Goal: Information Seeking & Learning: Learn about a topic

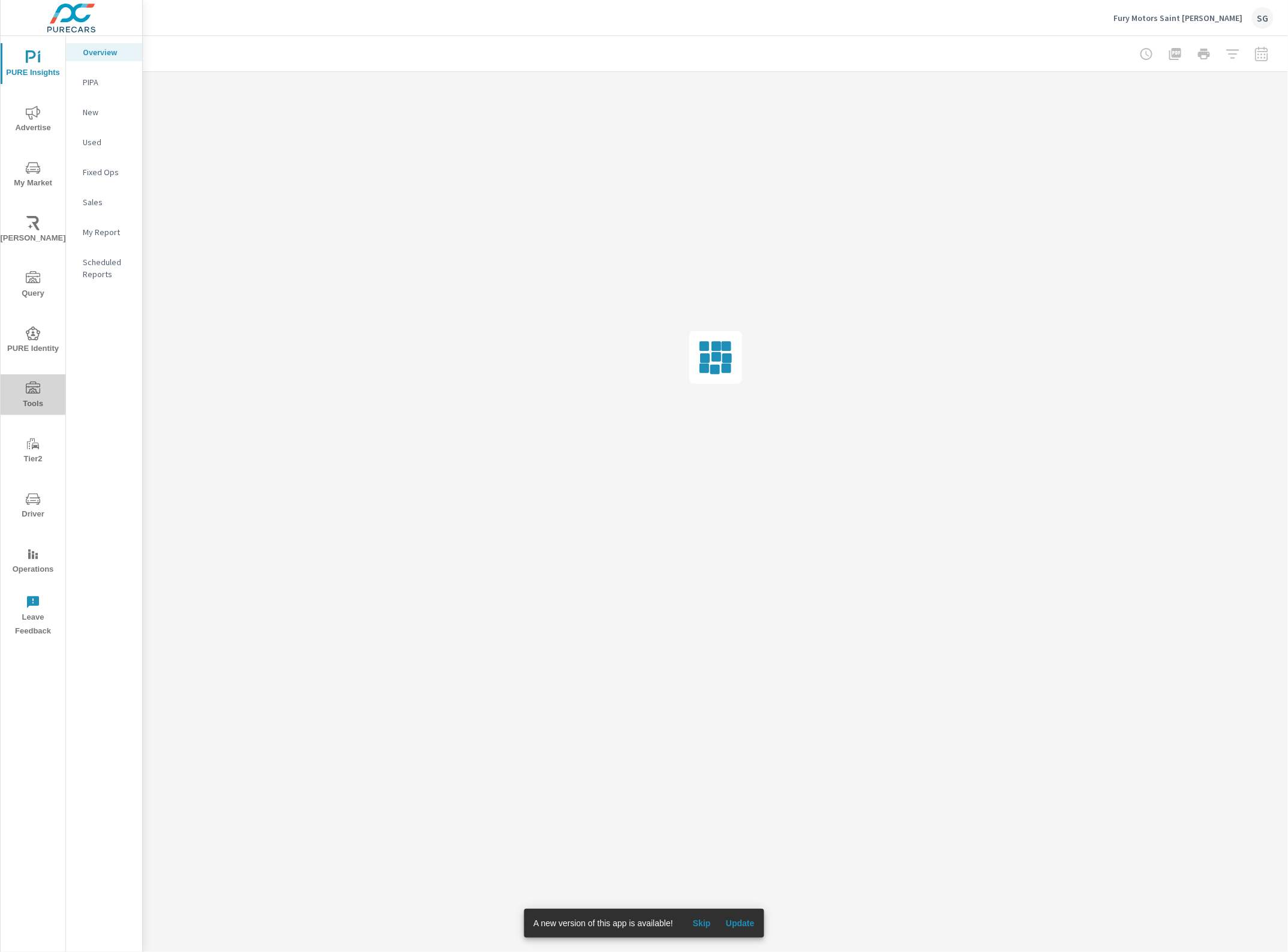
click at [41, 391] on span "Tools" at bounding box center [32, 396] width 57 height 29
click at [109, 182] on p "Feed Resolver" at bounding box center [108, 189] width 50 height 24
click at [105, 235] on p "My Report" at bounding box center [108, 232] width 50 height 12
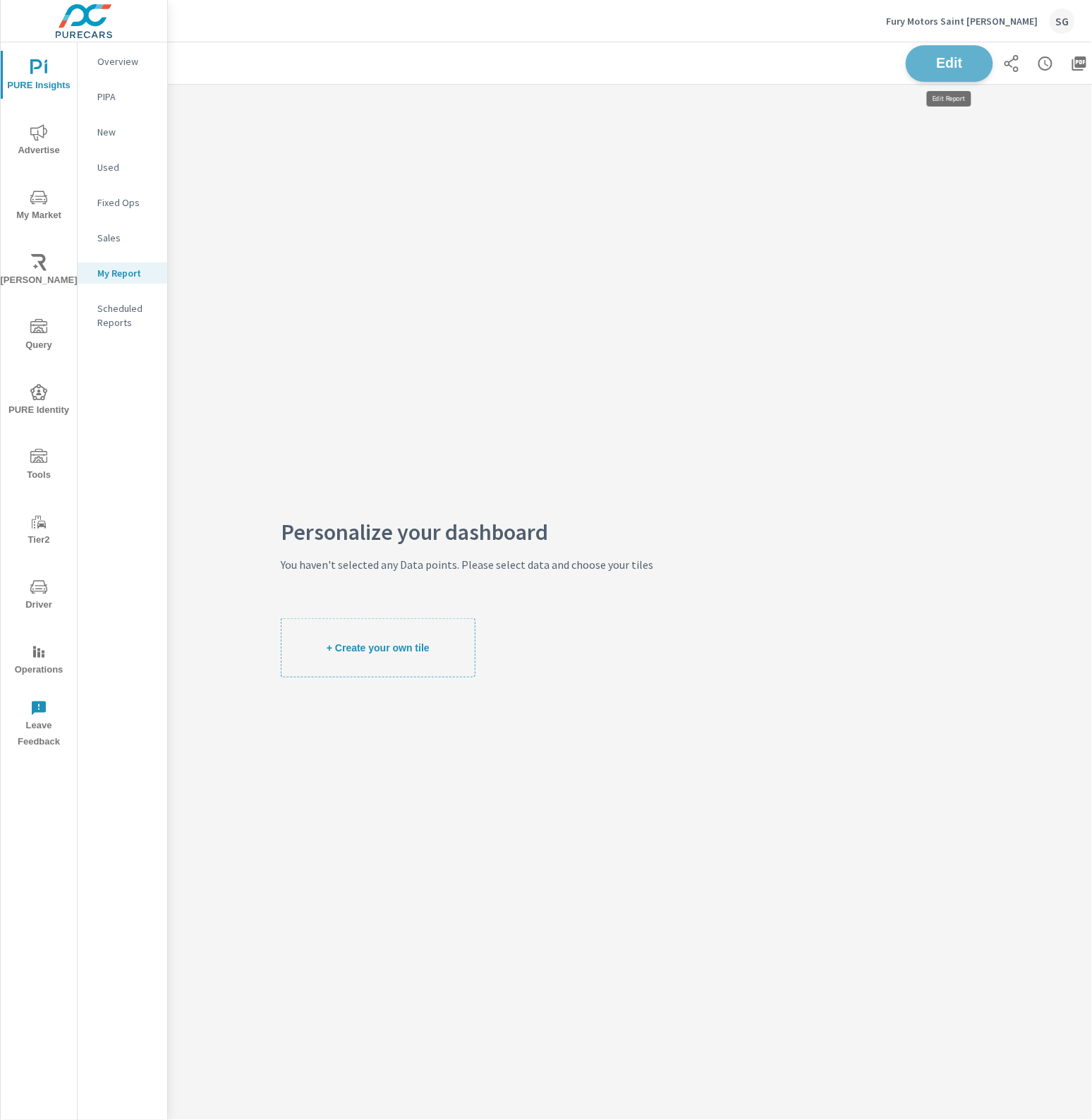
click at [954, 68] on span "Edit" at bounding box center [950, 63] width 58 height 14
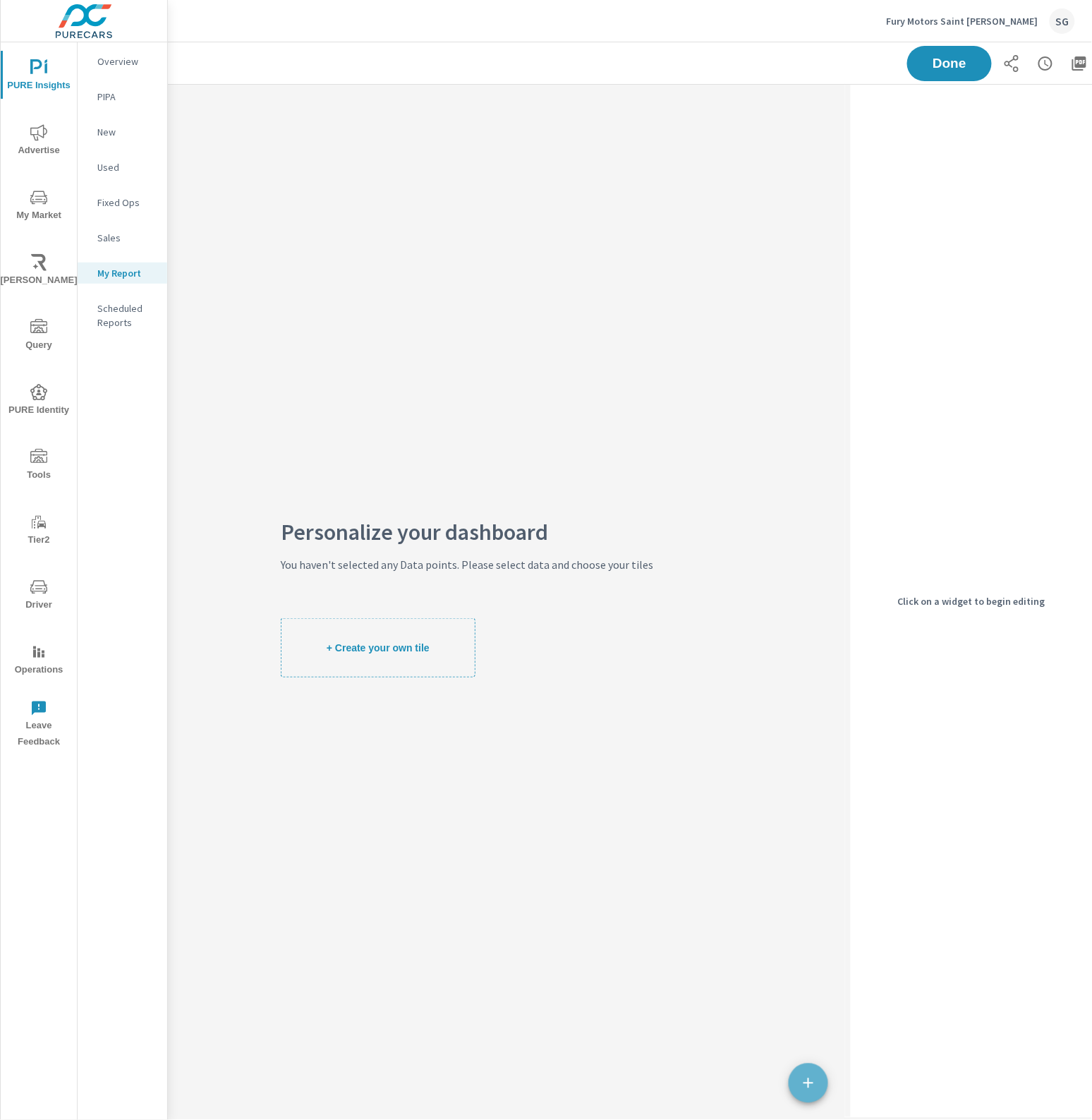
click at [798, 1082] on span "button" at bounding box center [809, 1083] width 40 height 17
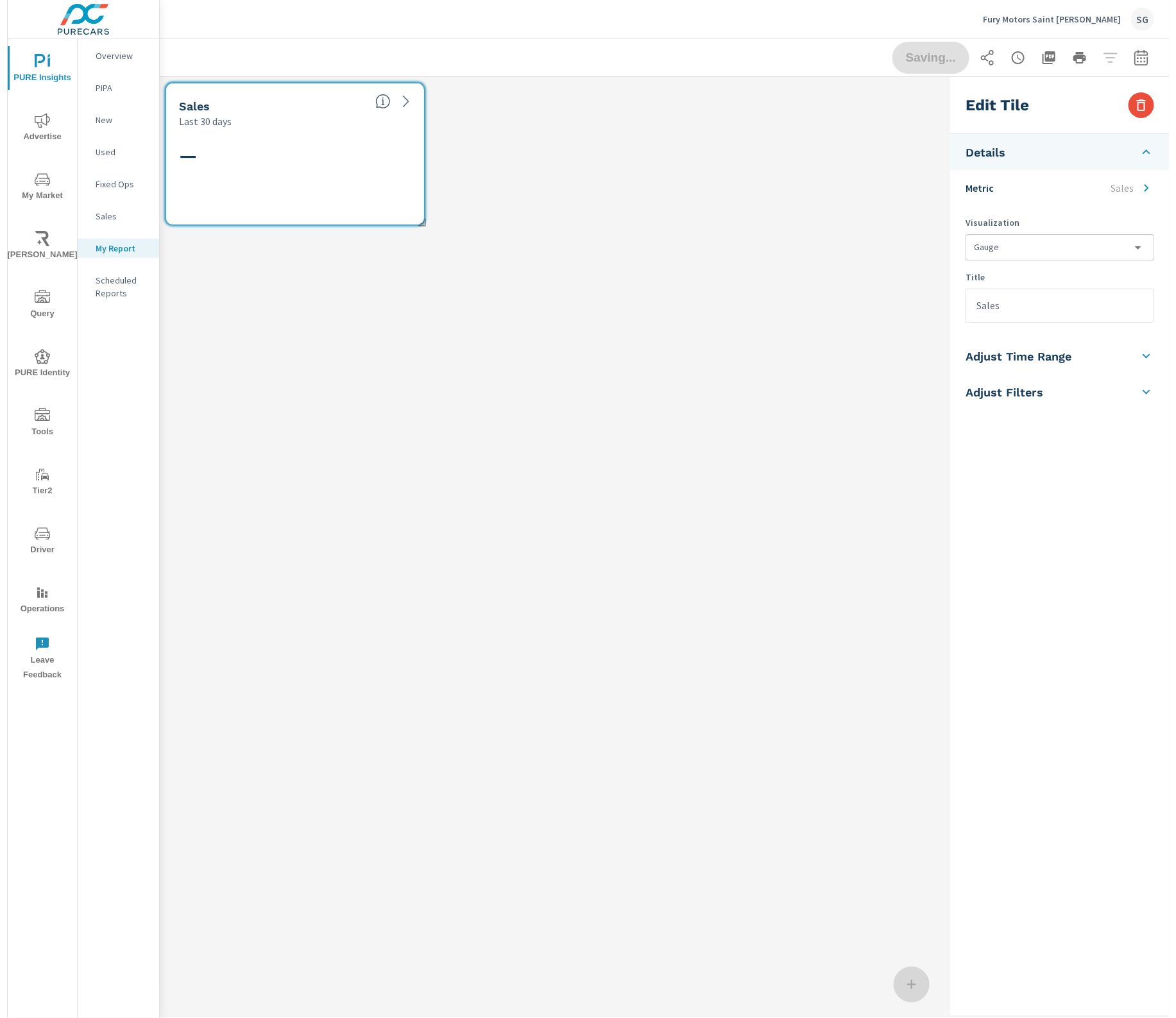
scroll to position [179, 825]
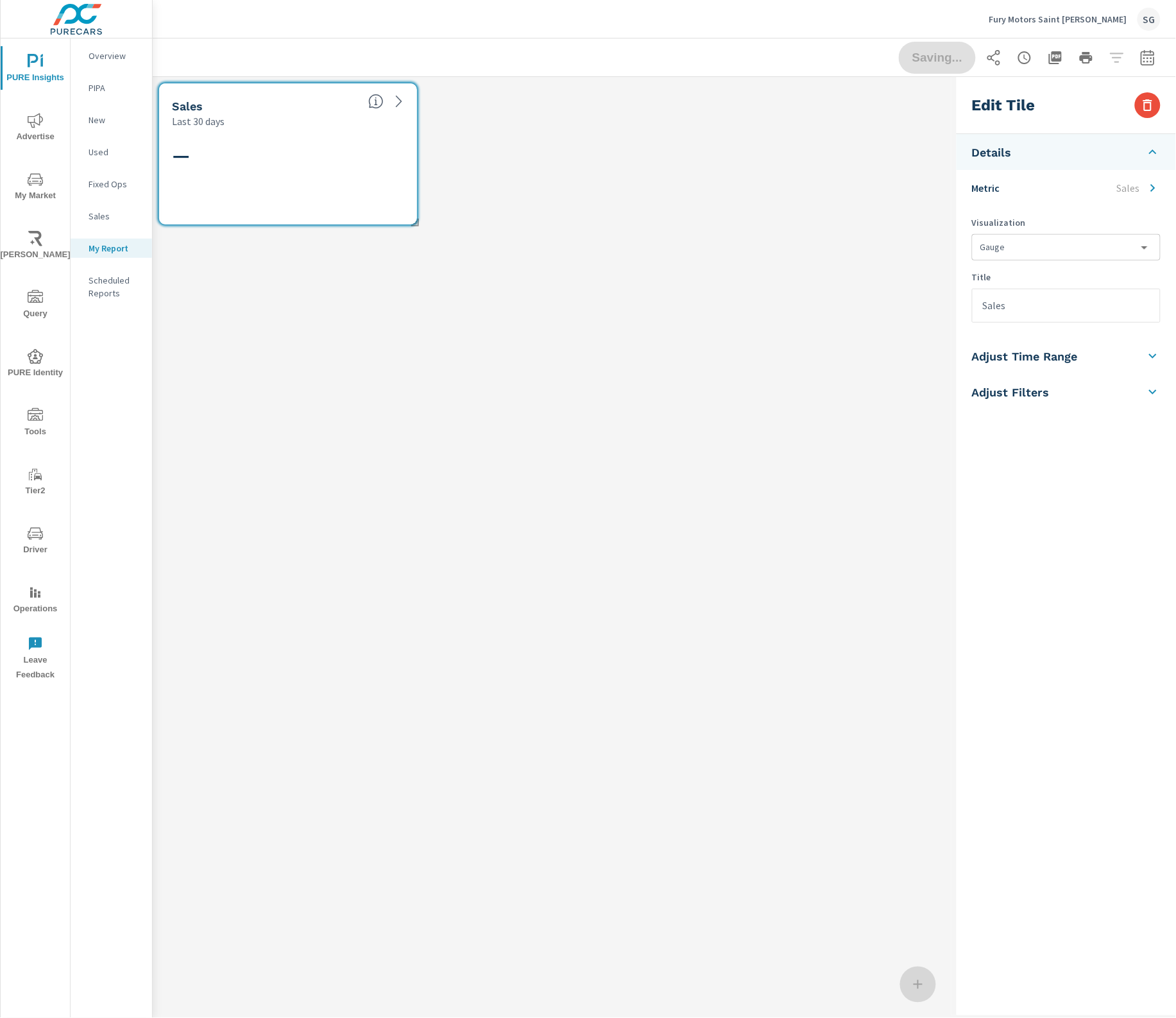
click at [1102, 187] on li "Metric Sales" at bounding box center [1066, 188] width 219 height 36
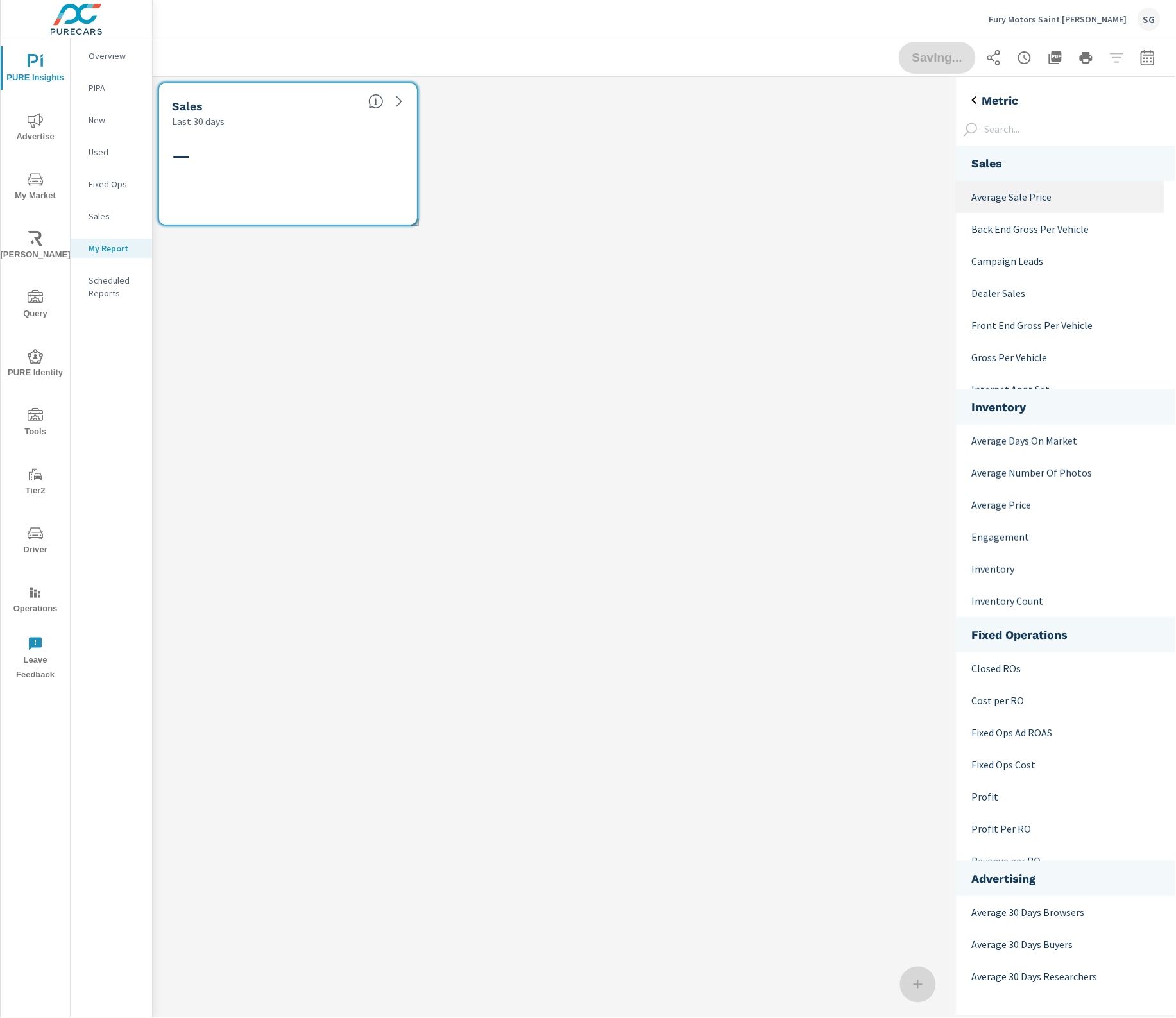
scroll to position [1211, 232]
click at [1003, 570] on p "Inventory" at bounding box center [1063, 568] width 182 height 15
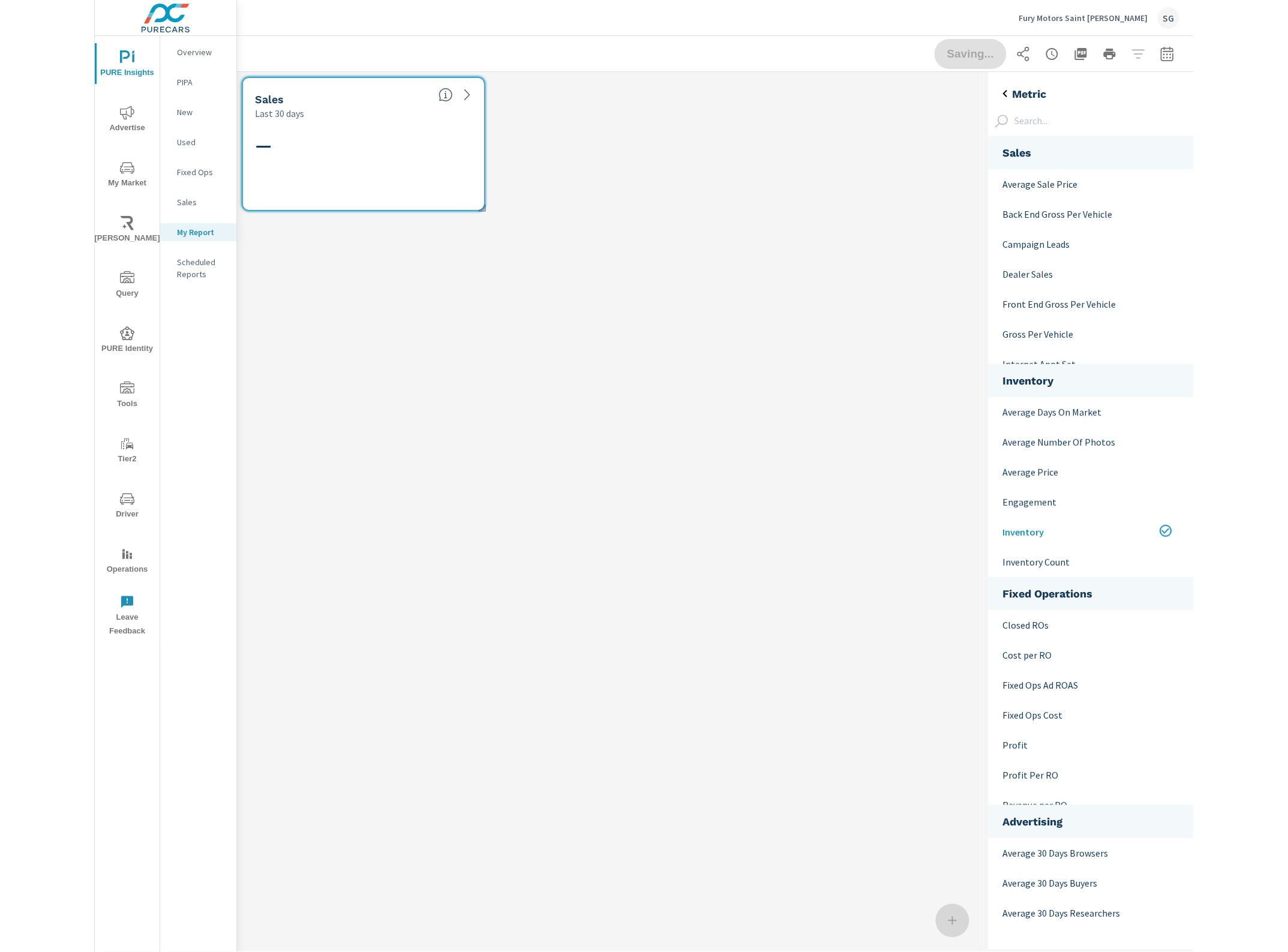
scroll to position [6, 6]
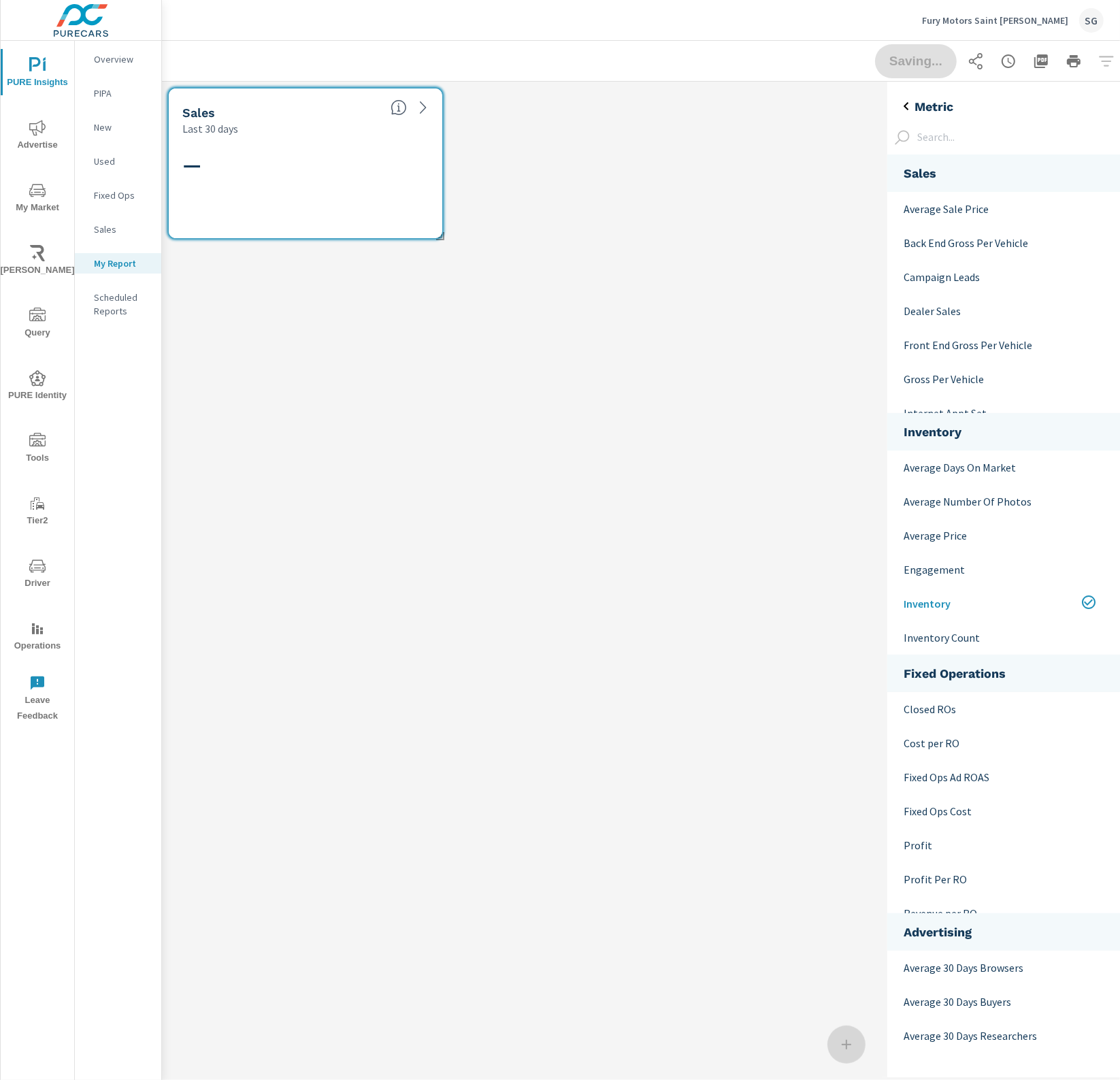
click at [901, 106] on icon "back" at bounding box center [906, 106] width 16 height 16
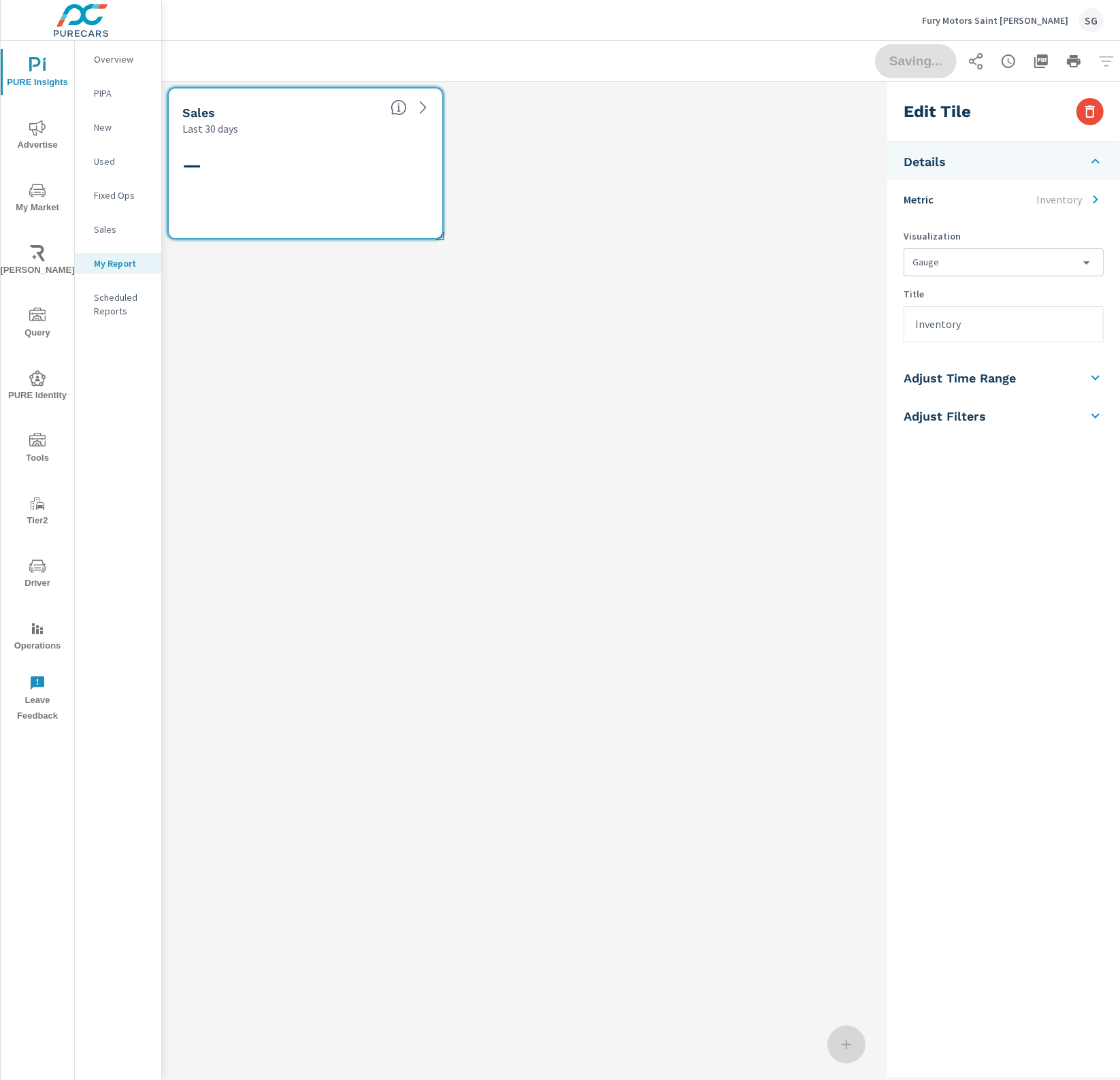
click at [703, 321] on div "Sales Last 30 days —" at bounding box center [546, 579] width 769 height 996
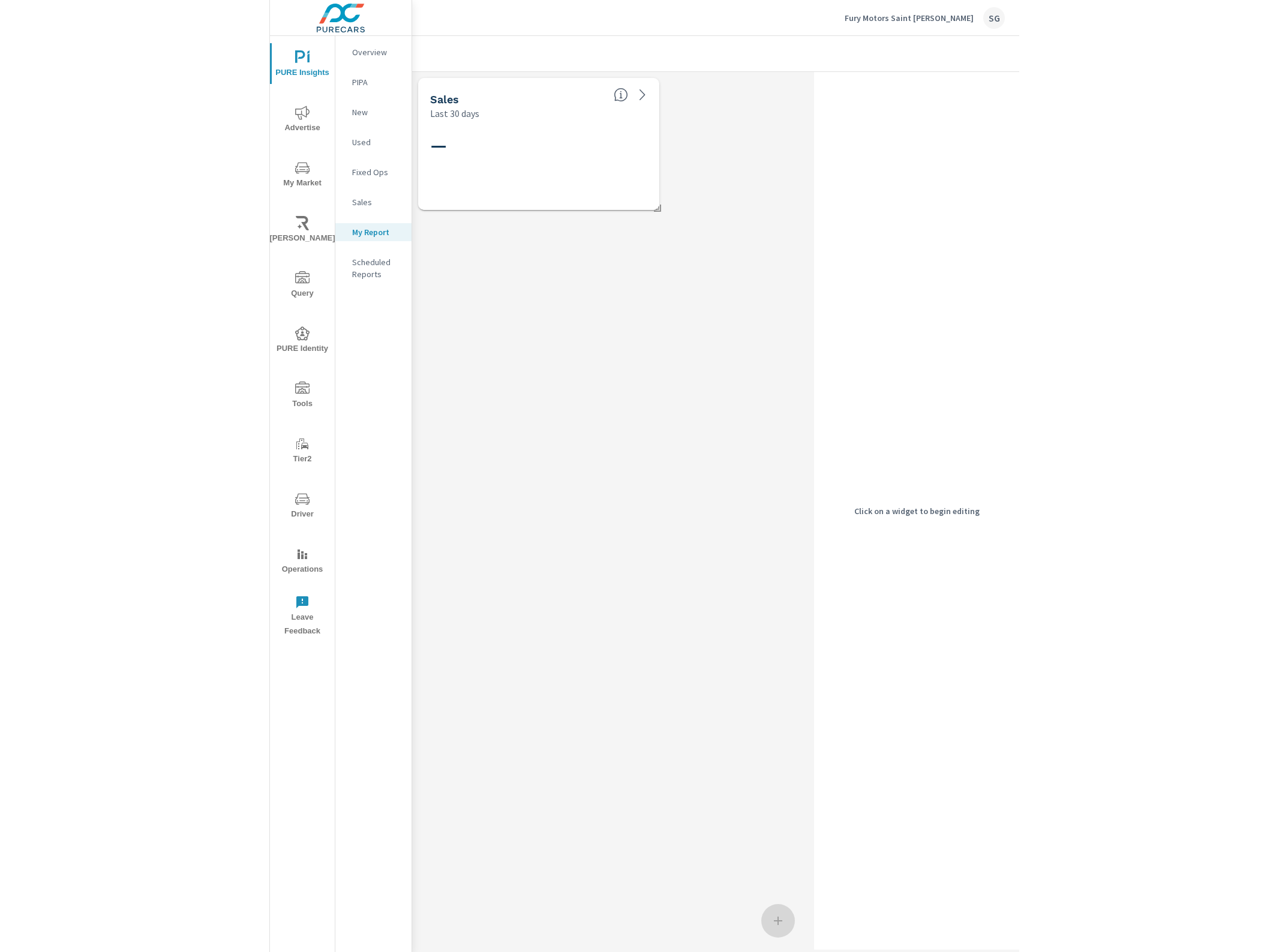
scroll to position [167, 959]
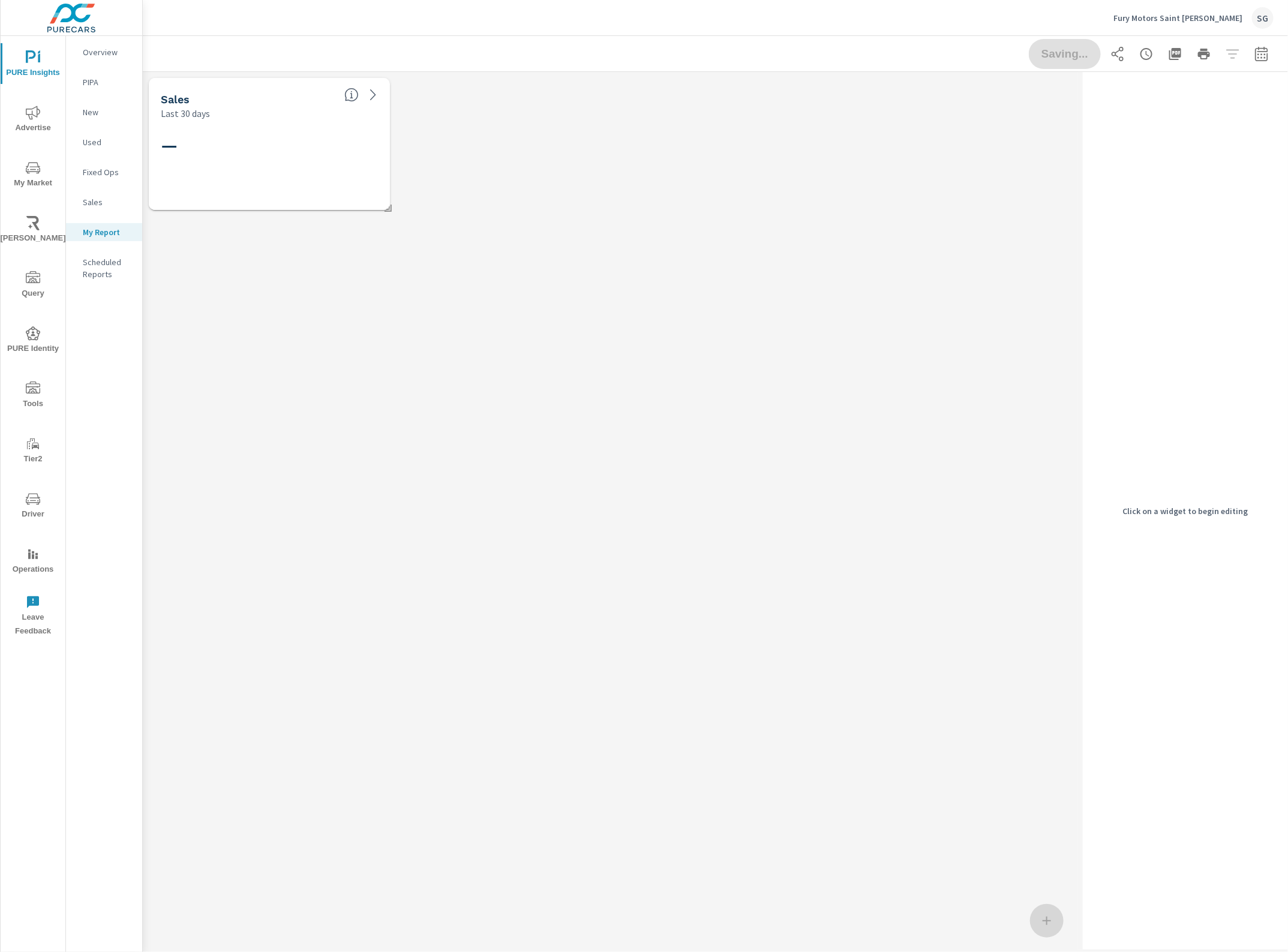
click at [1074, 54] on div "Saving..." at bounding box center [1151, 54] width 245 height 30
click at [1072, 54] on div "Saving..." at bounding box center [1151, 54] width 245 height 30
click at [1066, 61] on div "Saving..." at bounding box center [1151, 54] width 245 height 30
click at [37, 45] on button "PURE Insights" at bounding box center [33, 64] width 65 height 41
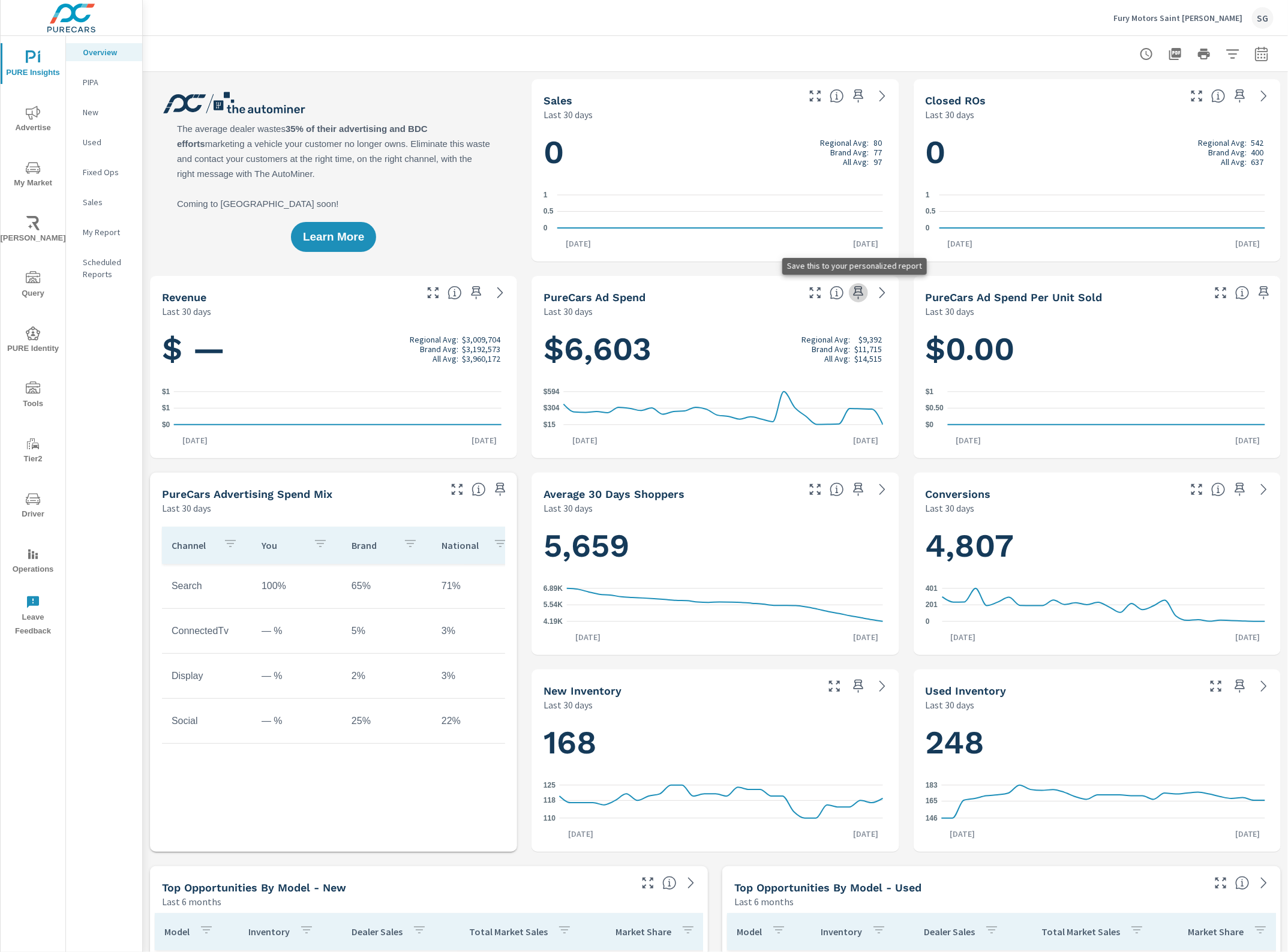
click at [851, 290] on icon "button" at bounding box center [858, 292] width 14 height 14
click at [100, 234] on p "My Report" at bounding box center [108, 232] width 50 height 12
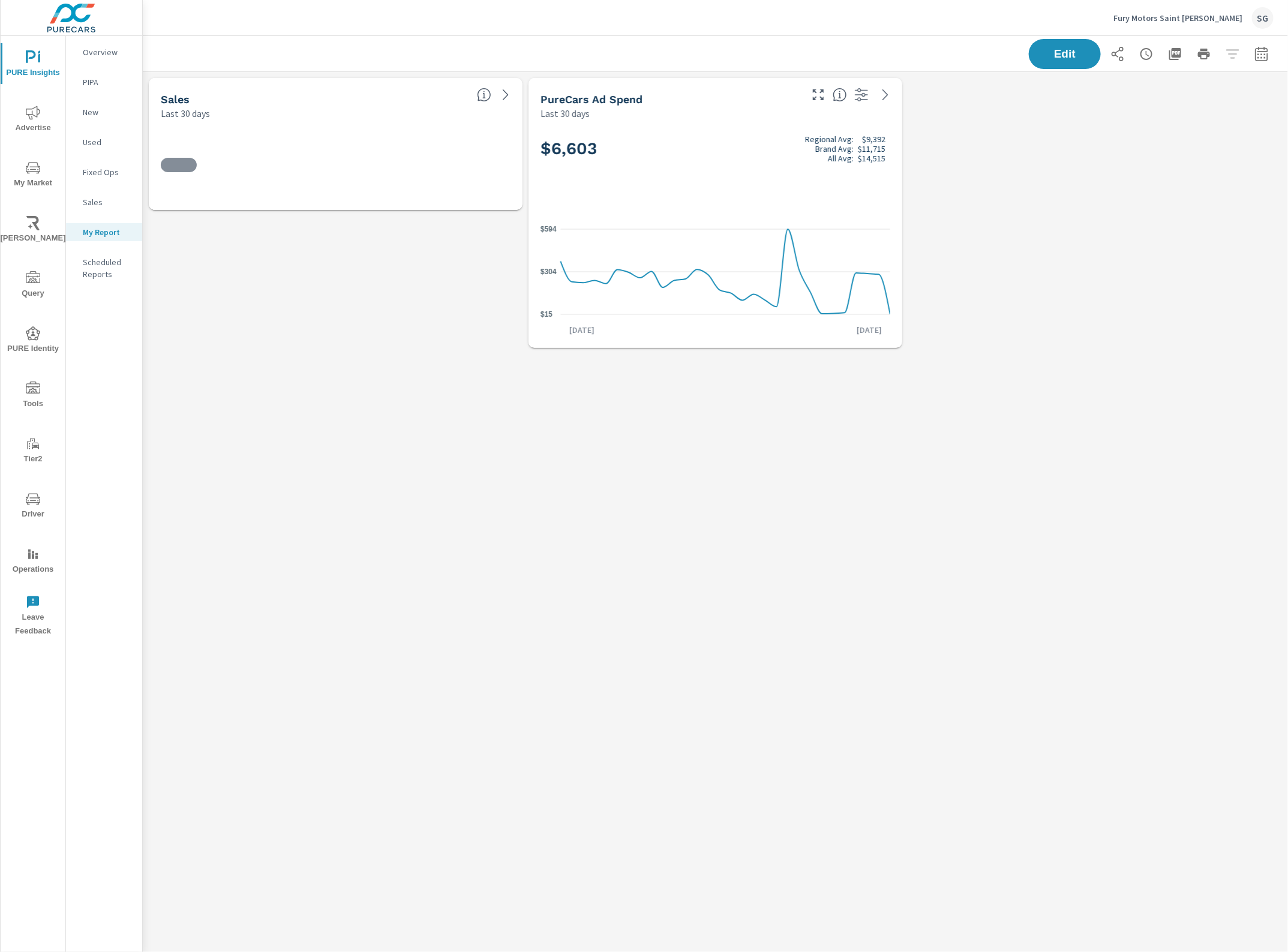
scroll to position [305, 1168]
drag, startPoint x: 694, startPoint y: 546, endPoint x: 1072, endPoint y: 57, distance: 618.1
click at [1078, 61] on button "Edit" at bounding box center [1065, 54] width 74 height 31
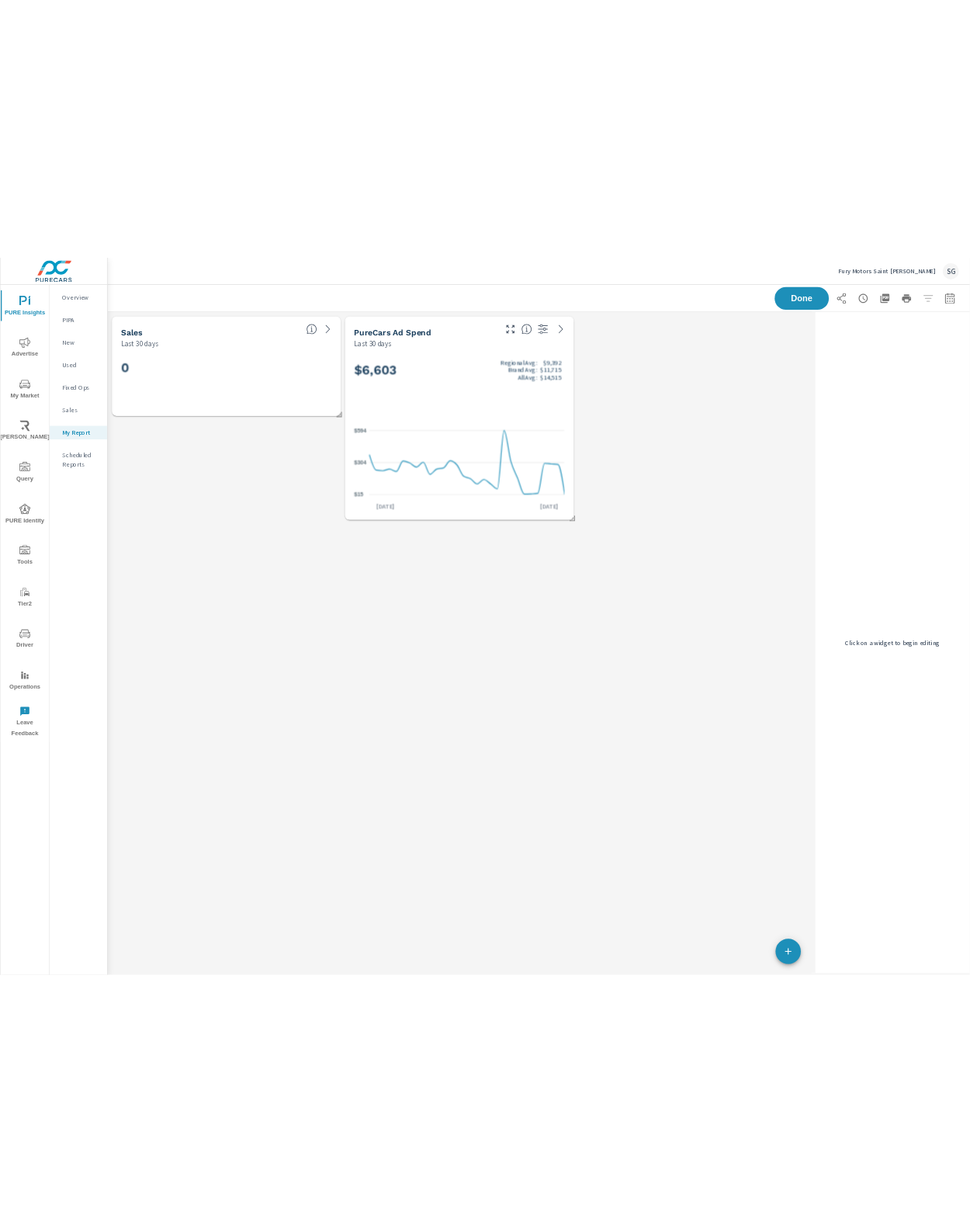
scroll to position [395, 1240]
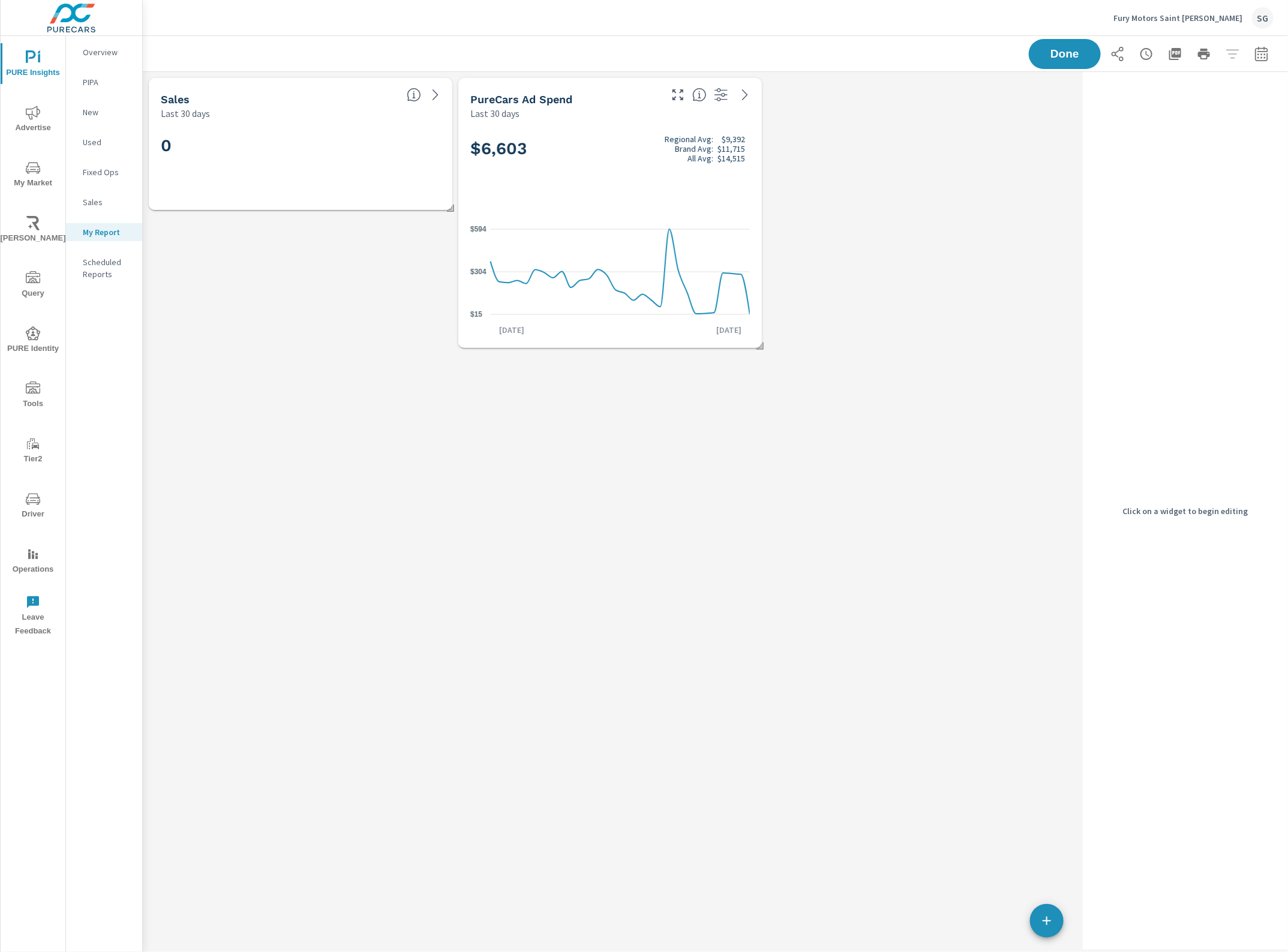
drag, startPoint x: 792, startPoint y: 277, endPoint x: 789, endPoint y: 294, distance: 17.3
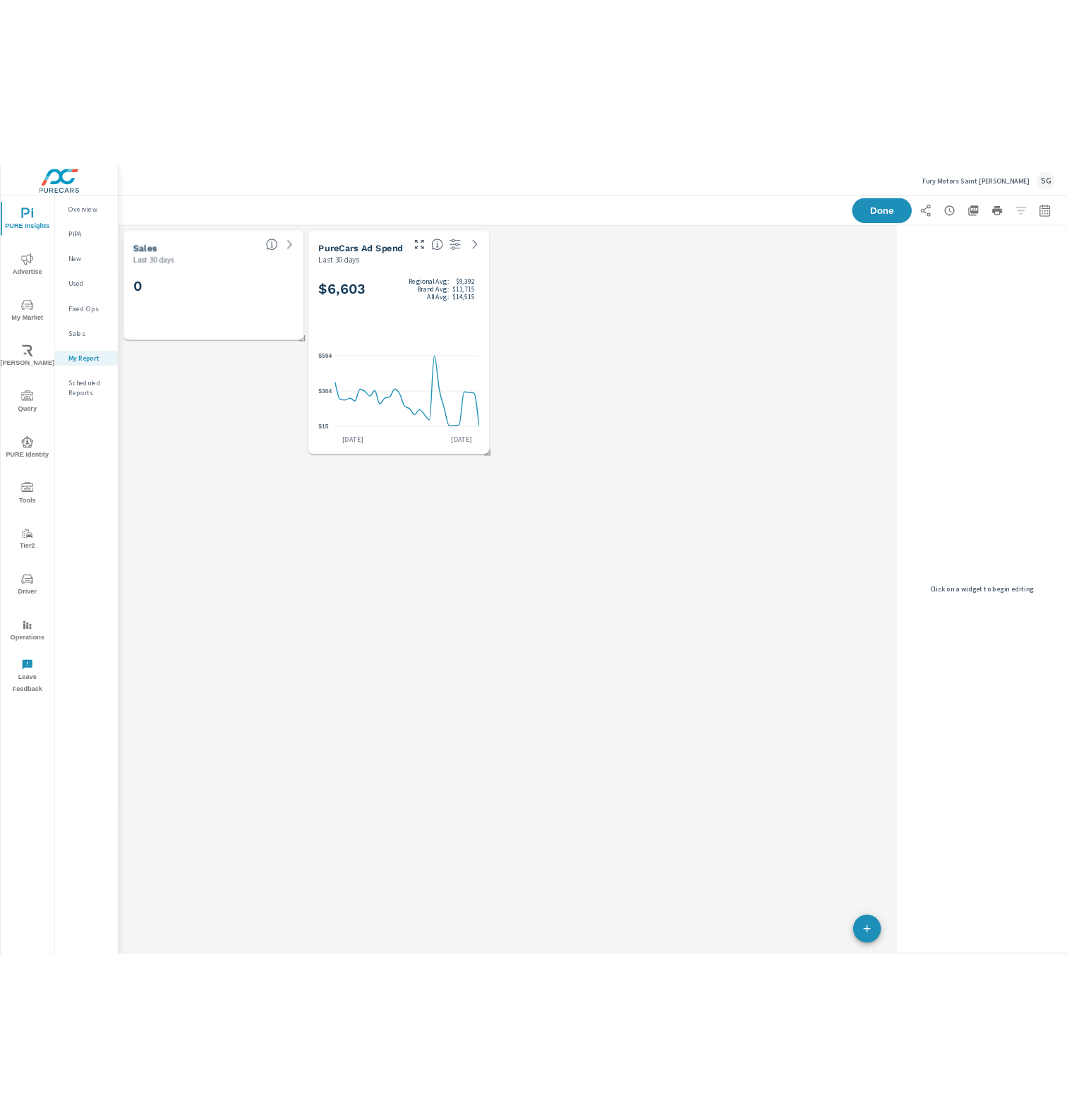
scroll to position [7, 7]
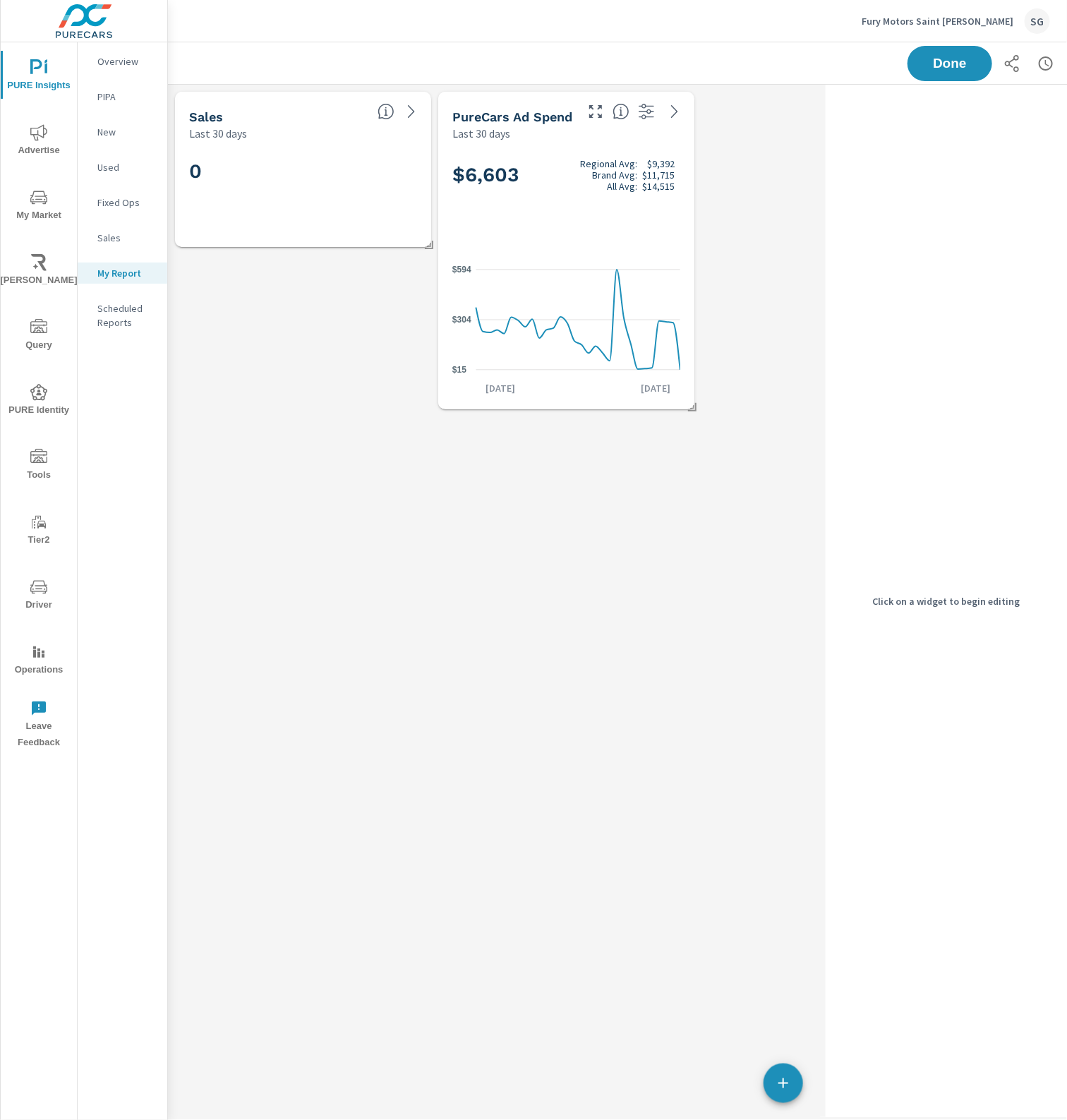
drag, startPoint x: 781, startPoint y: 1080, endPoint x: 788, endPoint y: 1039, distance: 41.6
click at [781, 1080] on icon "button" at bounding box center [783, 1083] width 17 height 17
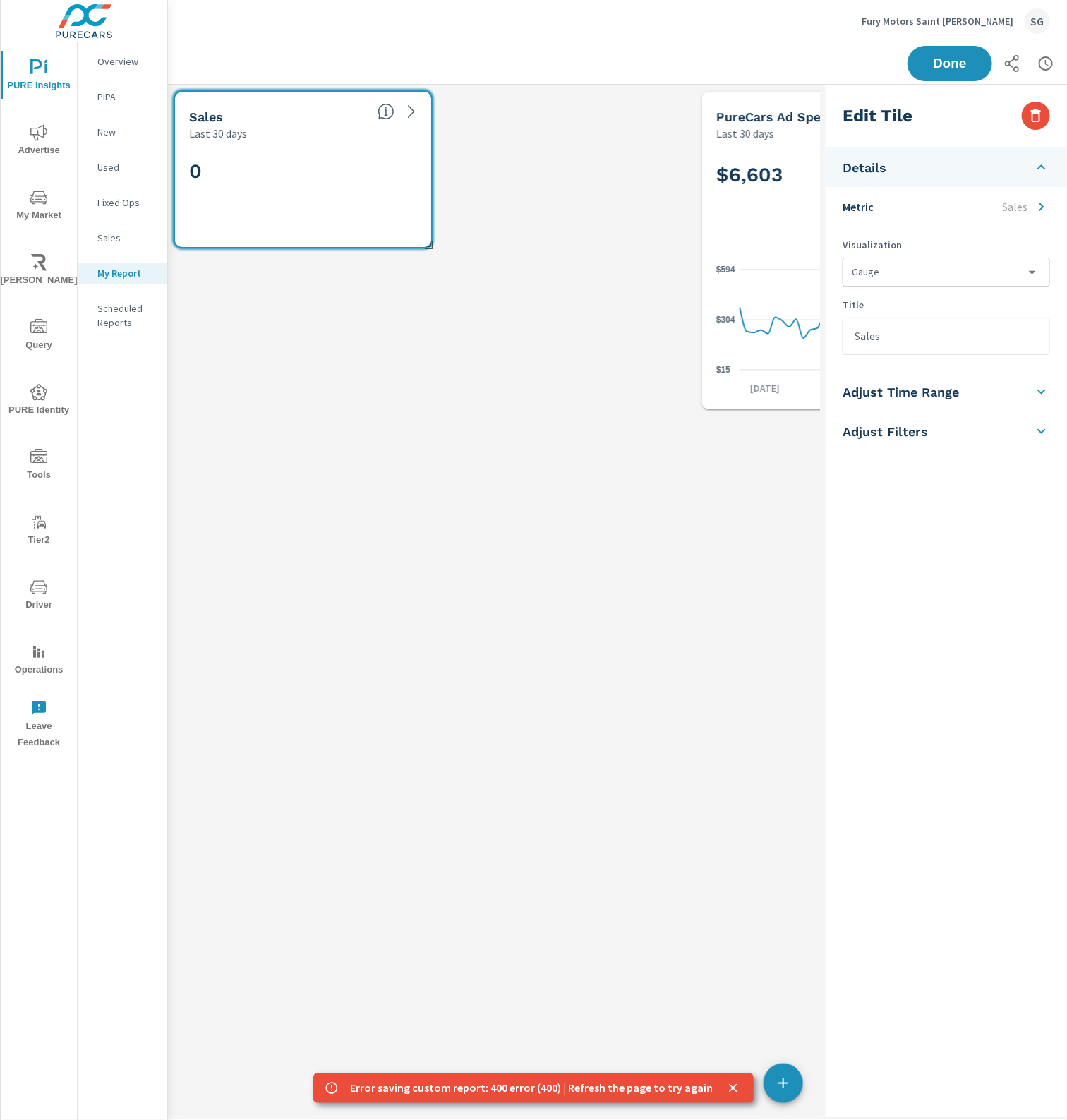
click at [973, 209] on li "Metric Sales" at bounding box center [946, 207] width 241 height 40
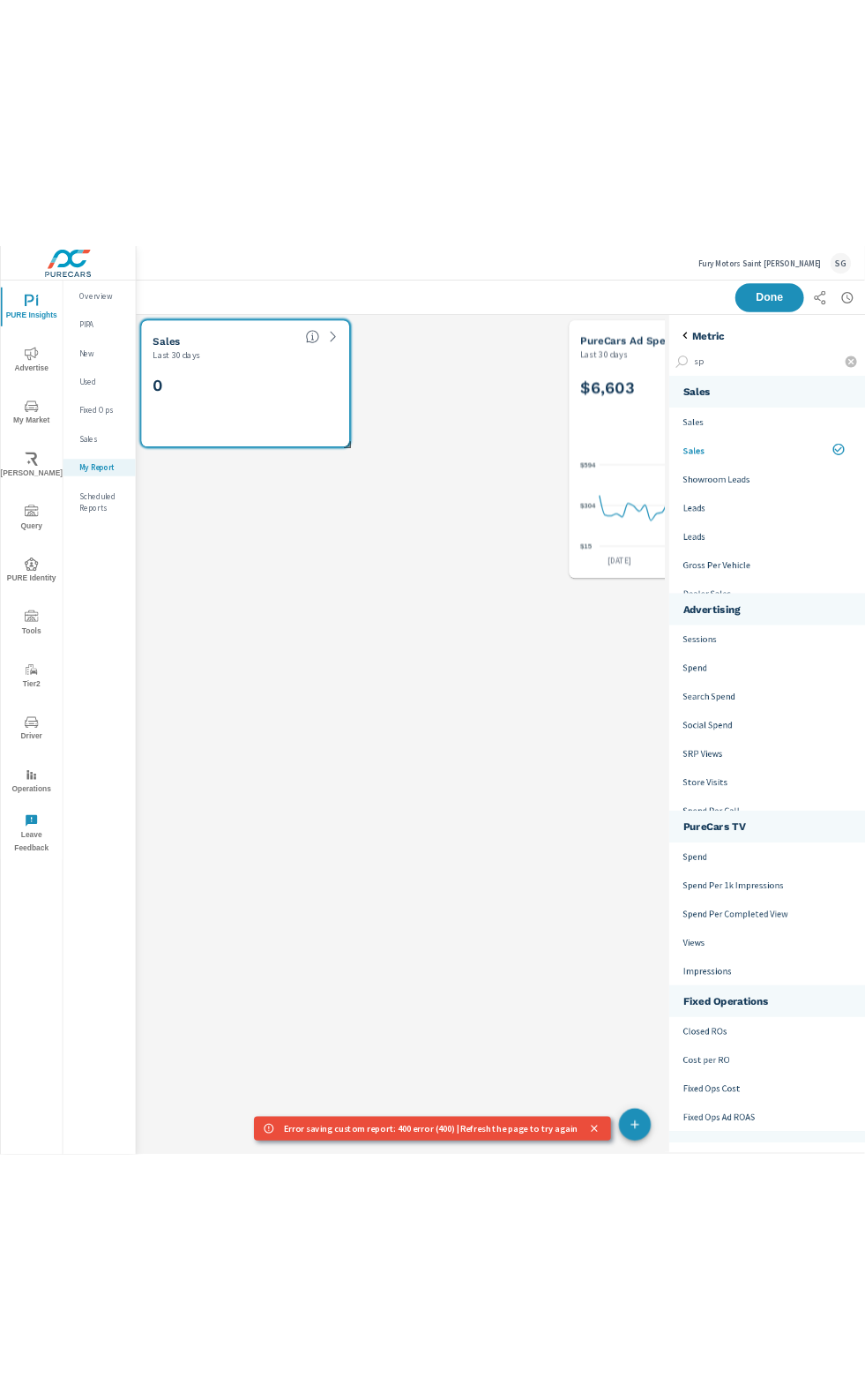
scroll to position [686, 336]
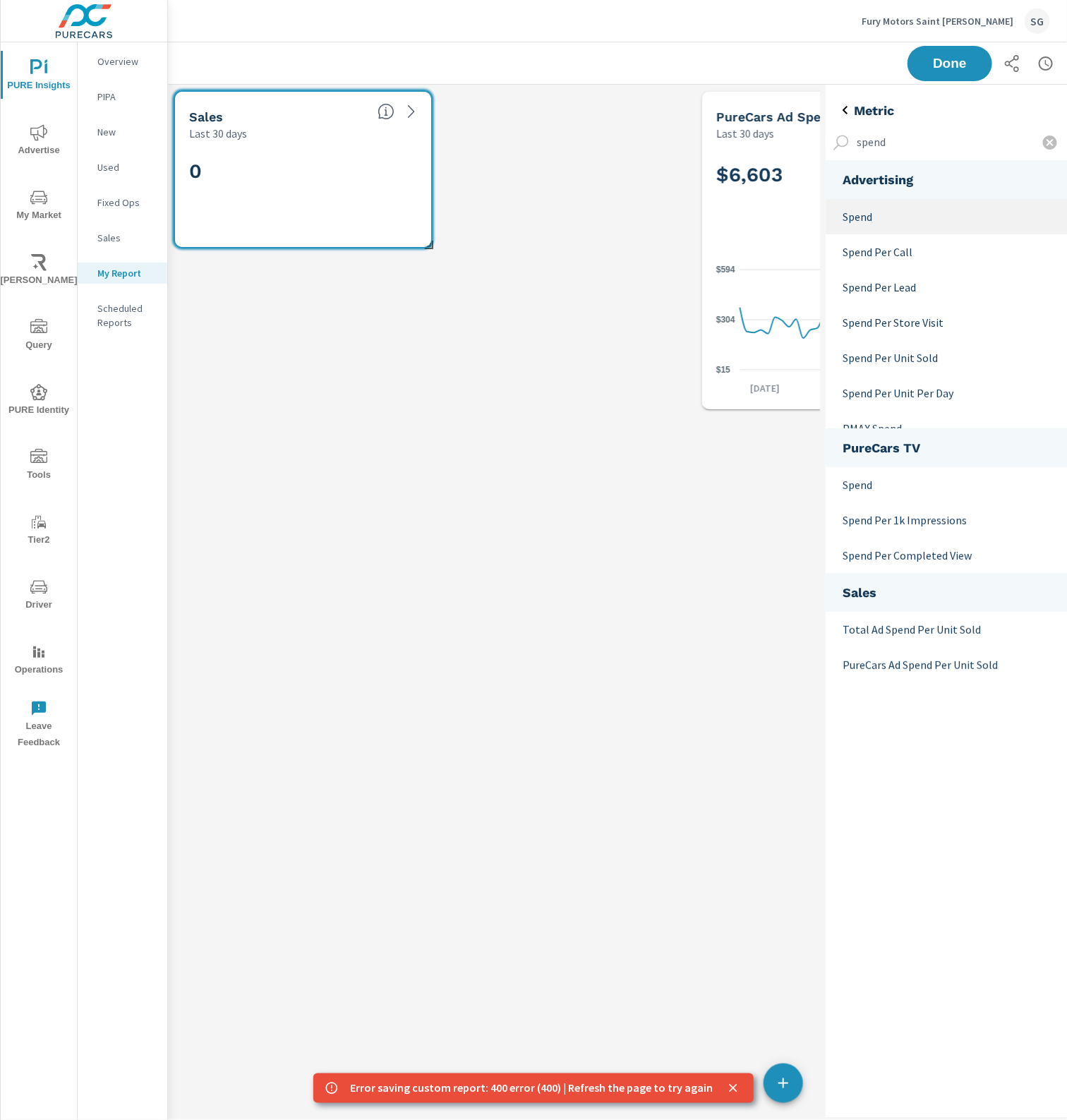
type input "spend"
click at [880, 226] on div "Spend" at bounding box center [947, 216] width 242 height 35
drag, startPoint x: 895, startPoint y: 513, endPoint x: 868, endPoint y: 269, distance: 245.5
click at [869, 270] on ul "Advertising Spend Spend Per Call Spend Per Lead Spend Per Store Visit Spend Per…" at bounding box center [946, 421] width 241 height 523
click at [873, 252] on p "Spend Per Call" at bounding box center [949, 251] width 214 height 17
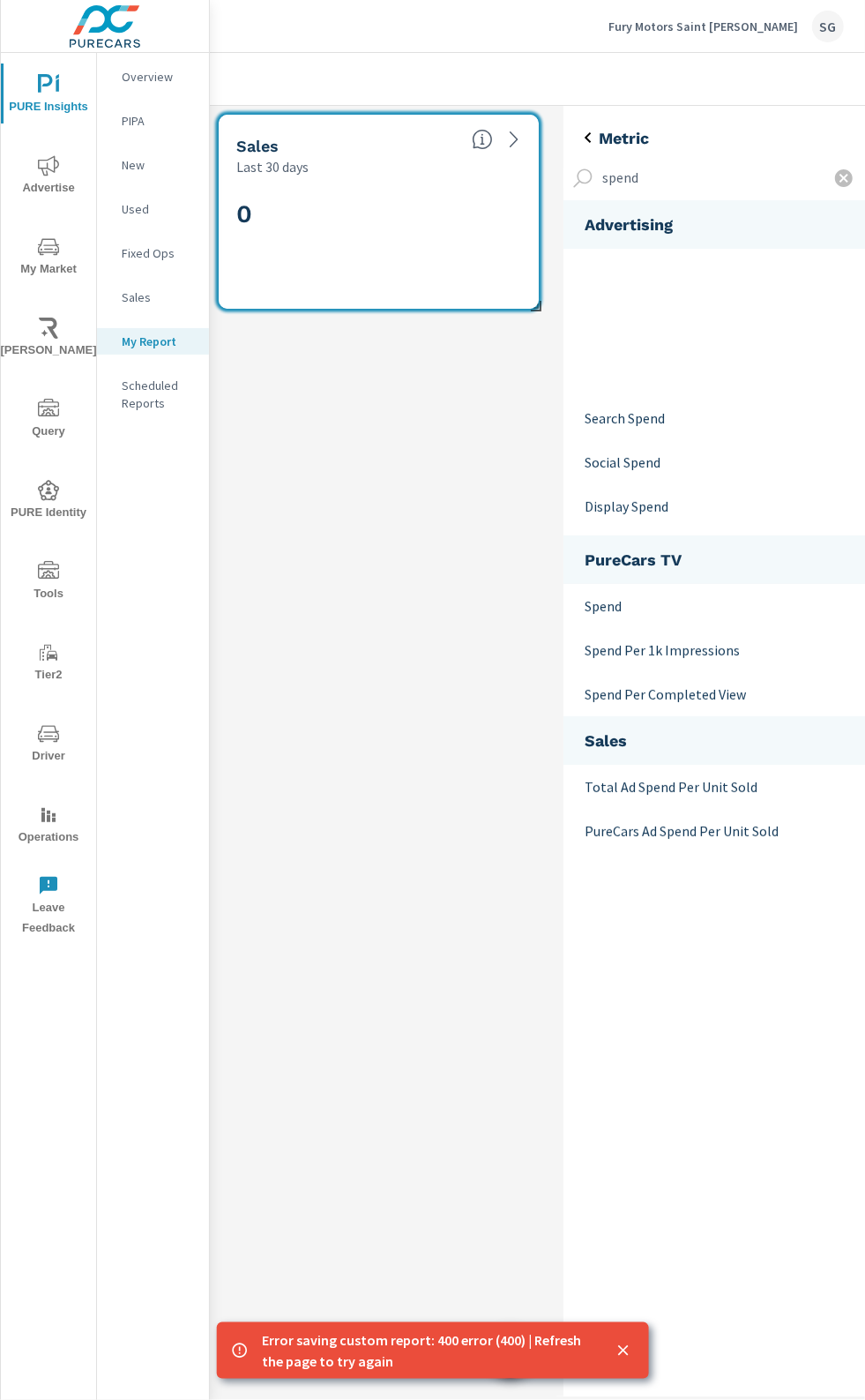
scroll to position [419, 0]
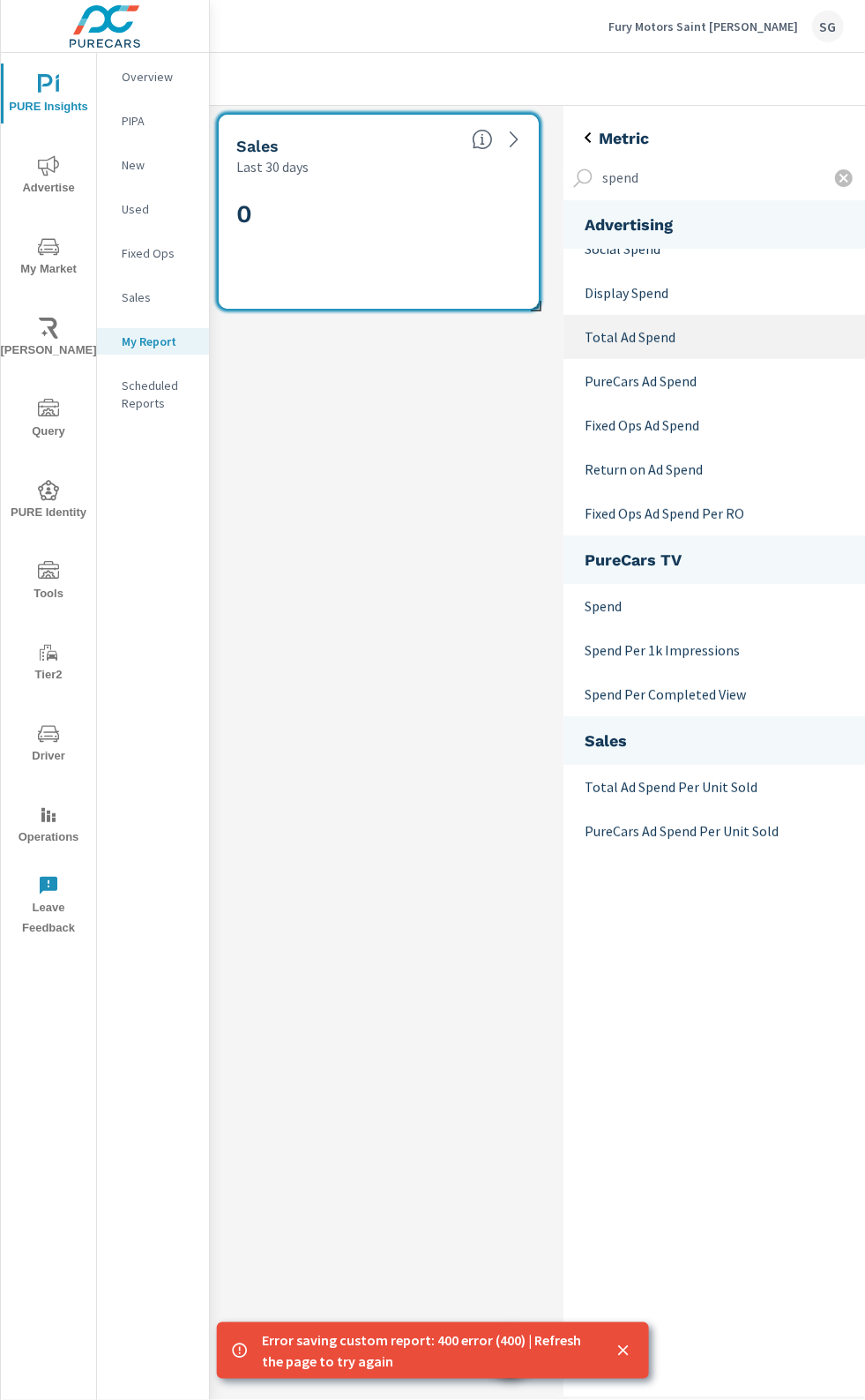
click at [670, 338] on p "Total Ad Spend" at bounding box center [718, 336] width 267 height 21
click at [842, 183] on icon "button" at bounding box center [844, 178] width 18 height 18
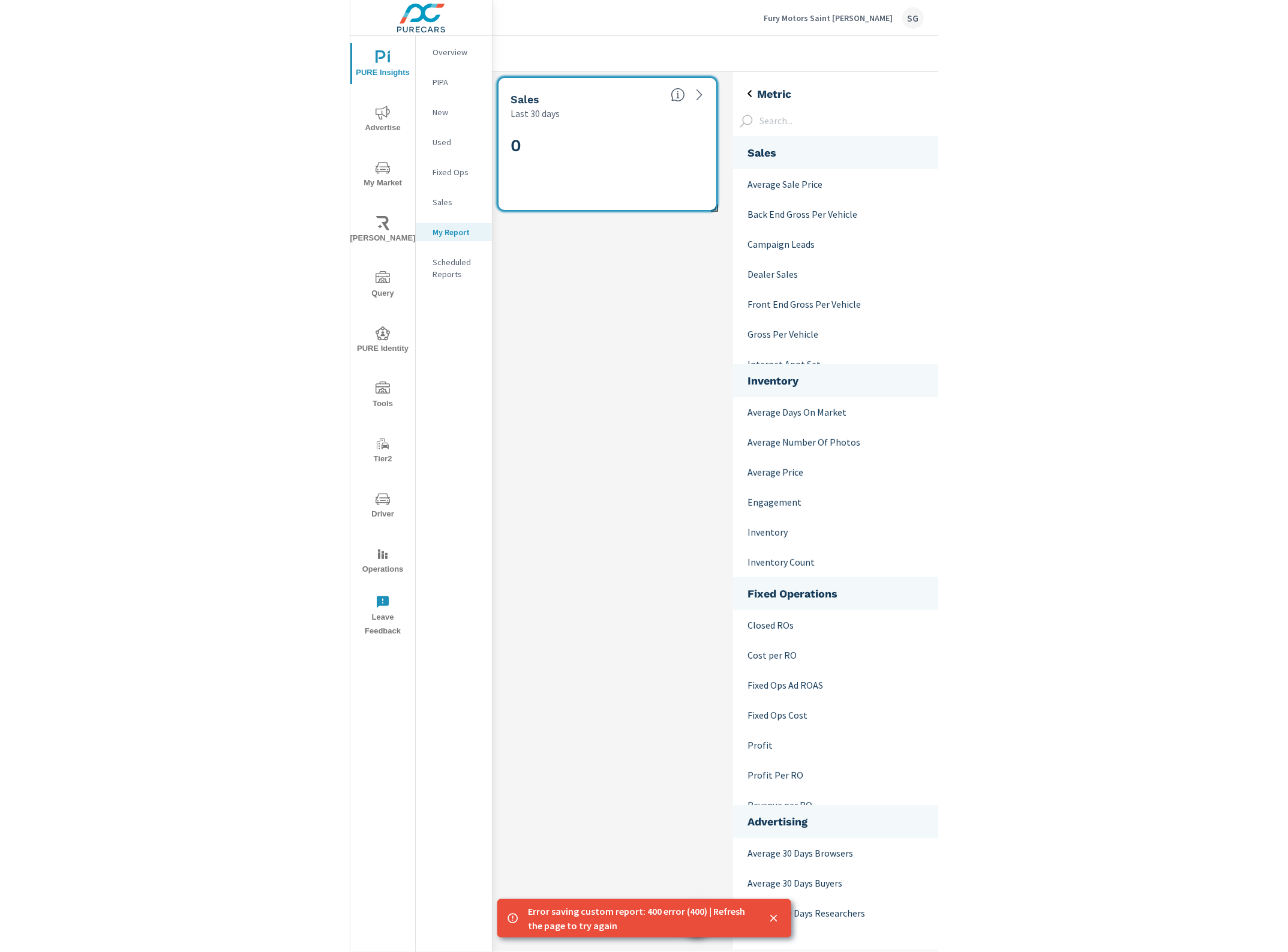
scroll to position [305, 959]
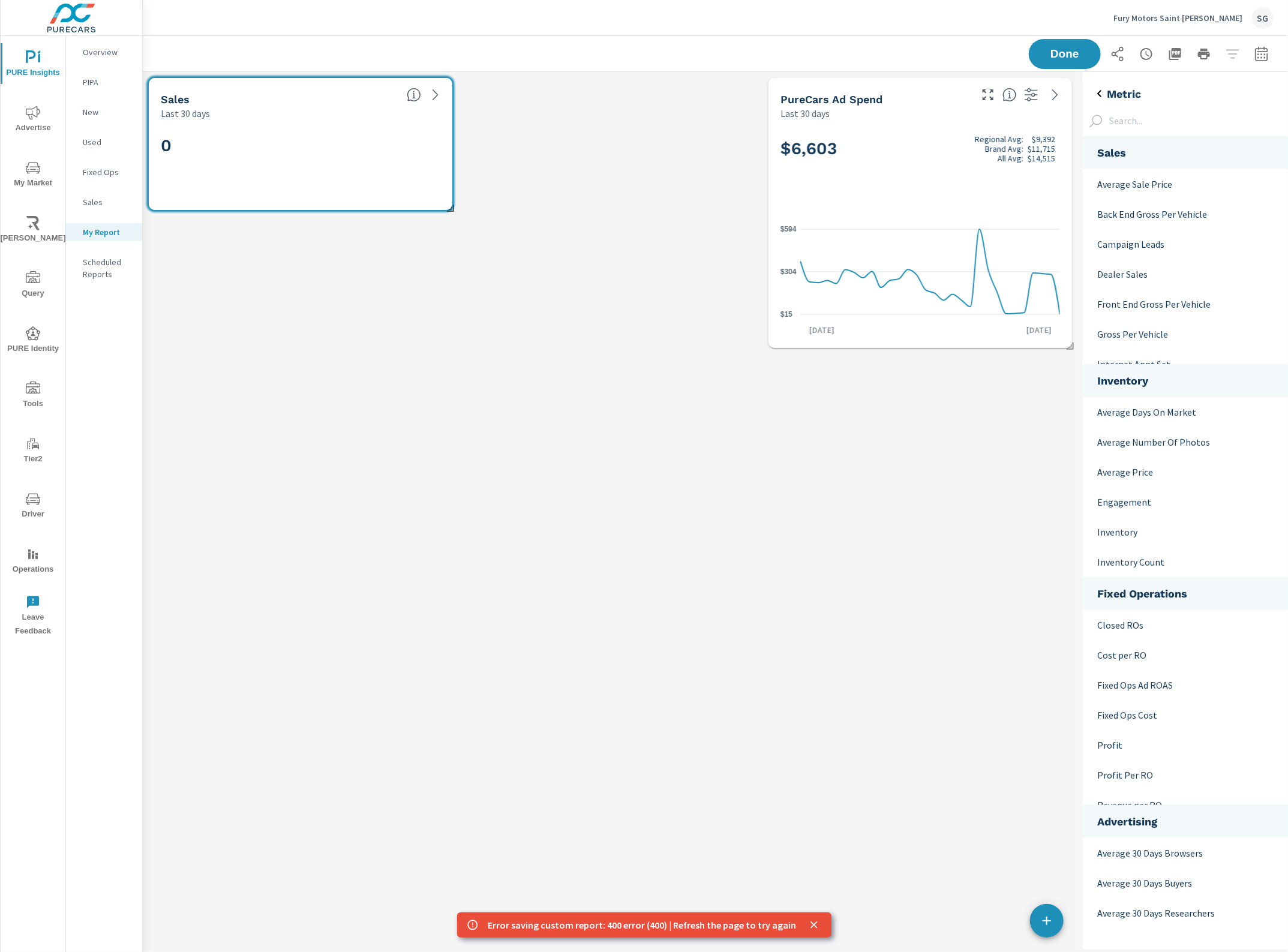
click at [576, 431] on div "Sales Last 30 days — Sales Last 30 days 0 PureCars Ad Spend Last 30 days $6,603…" at bounding box center [610, 510] width 935 height 878
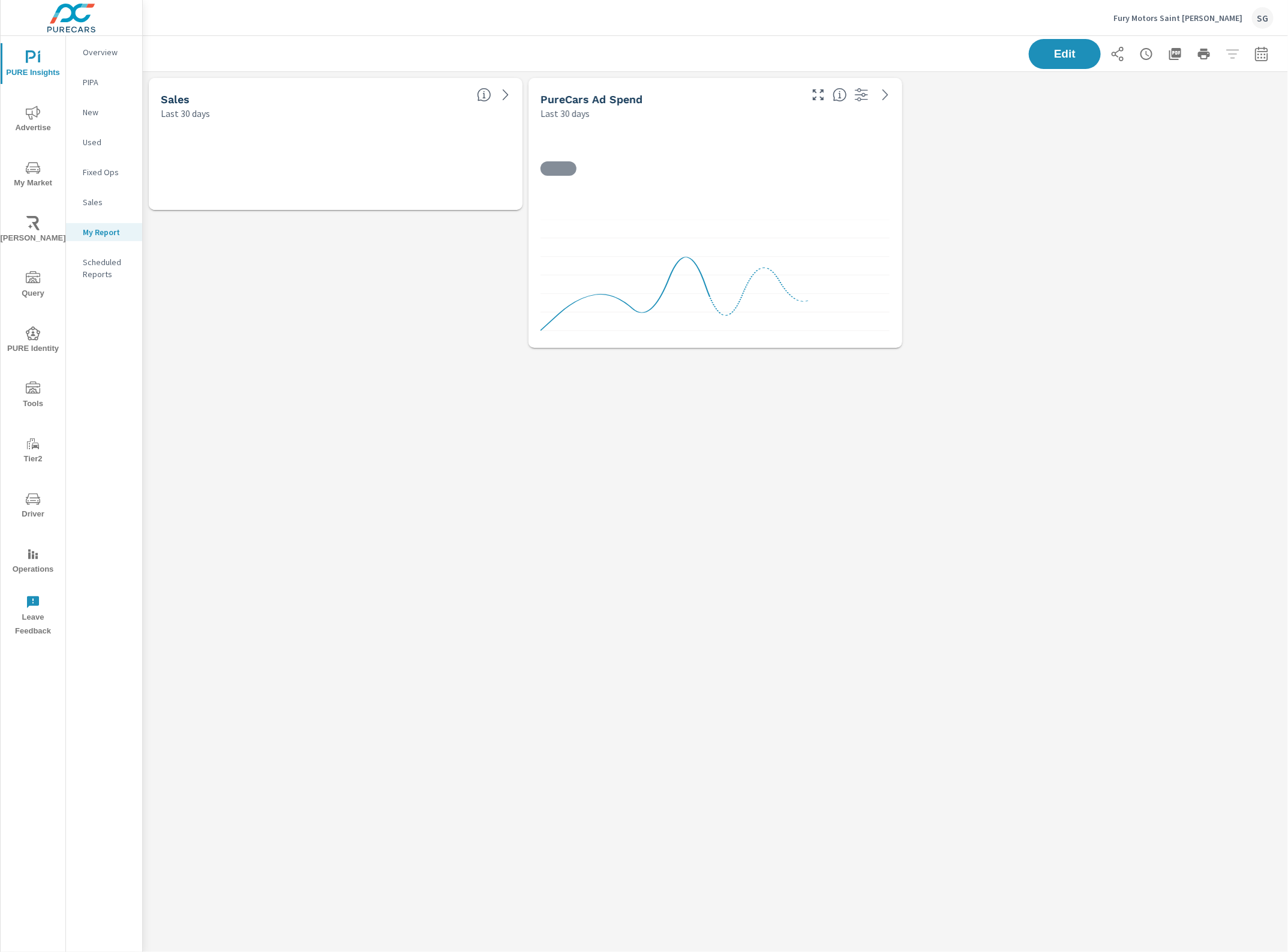
scroll to position [305, 1168]
click at [574, 490] on div "Sales Last 30 days 0 PureCars Ad Spend Last 30 days $6,603 Regional Avg: $9,392…" at bounding box center [715, 510] width 1145 height 878
click at [1047, 56] on span "Edit" at bounding box center [1064, 53] width 49 height 11
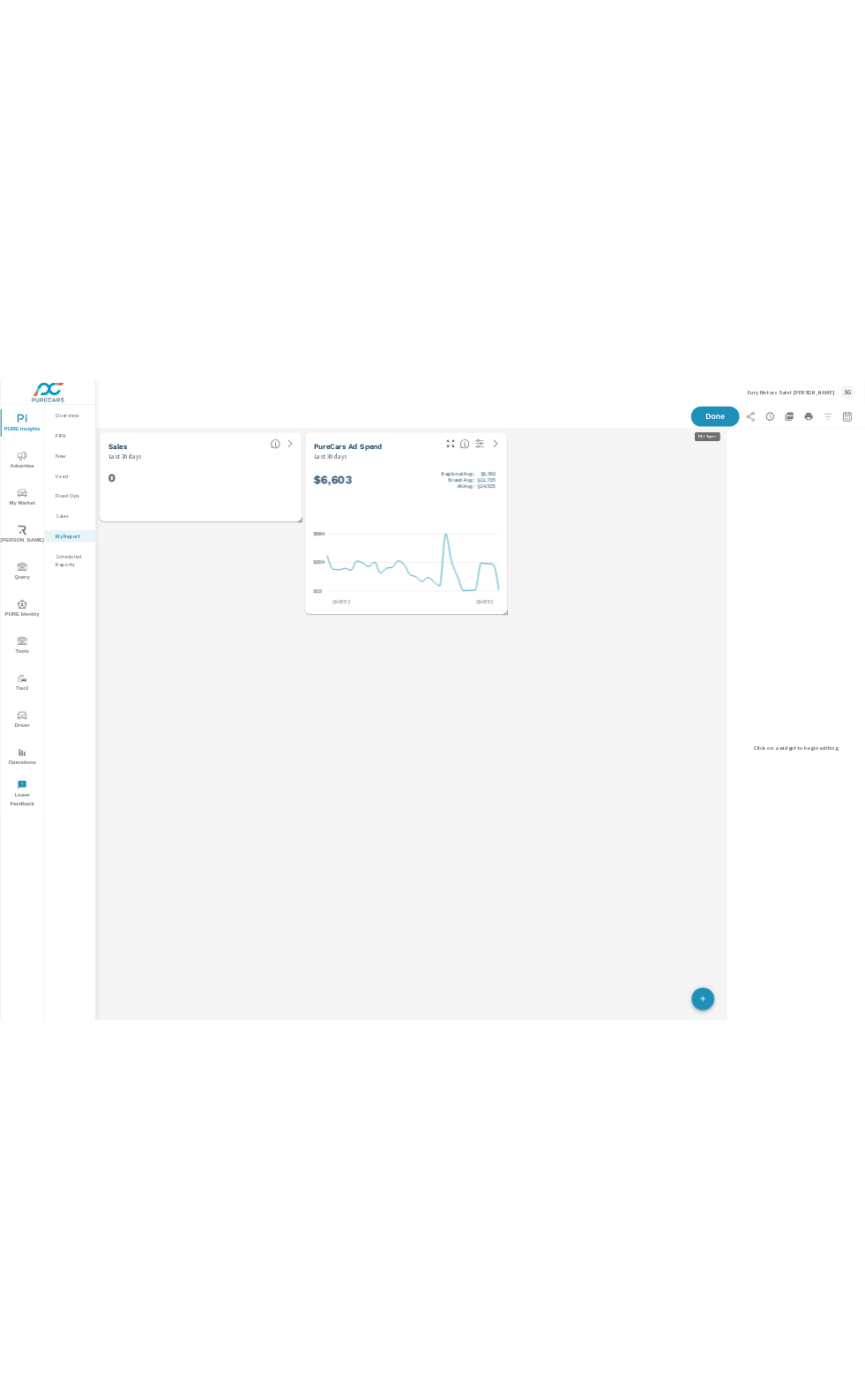
scroll to position [448, 1394]
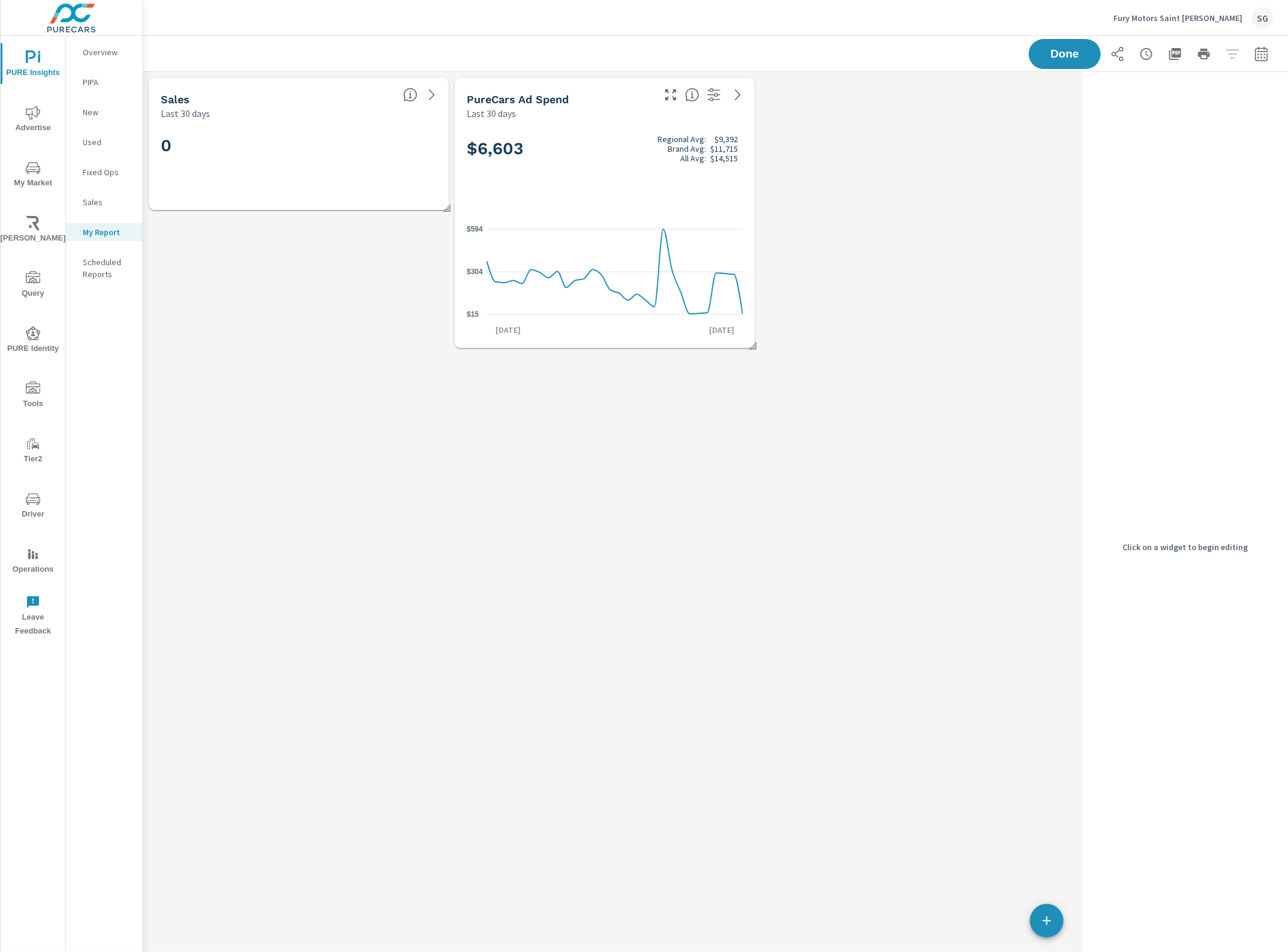
drag, startPoint x: 859, startPoint y: 124, endPoint x: 853, endPoint y: 145, distance: 21.8
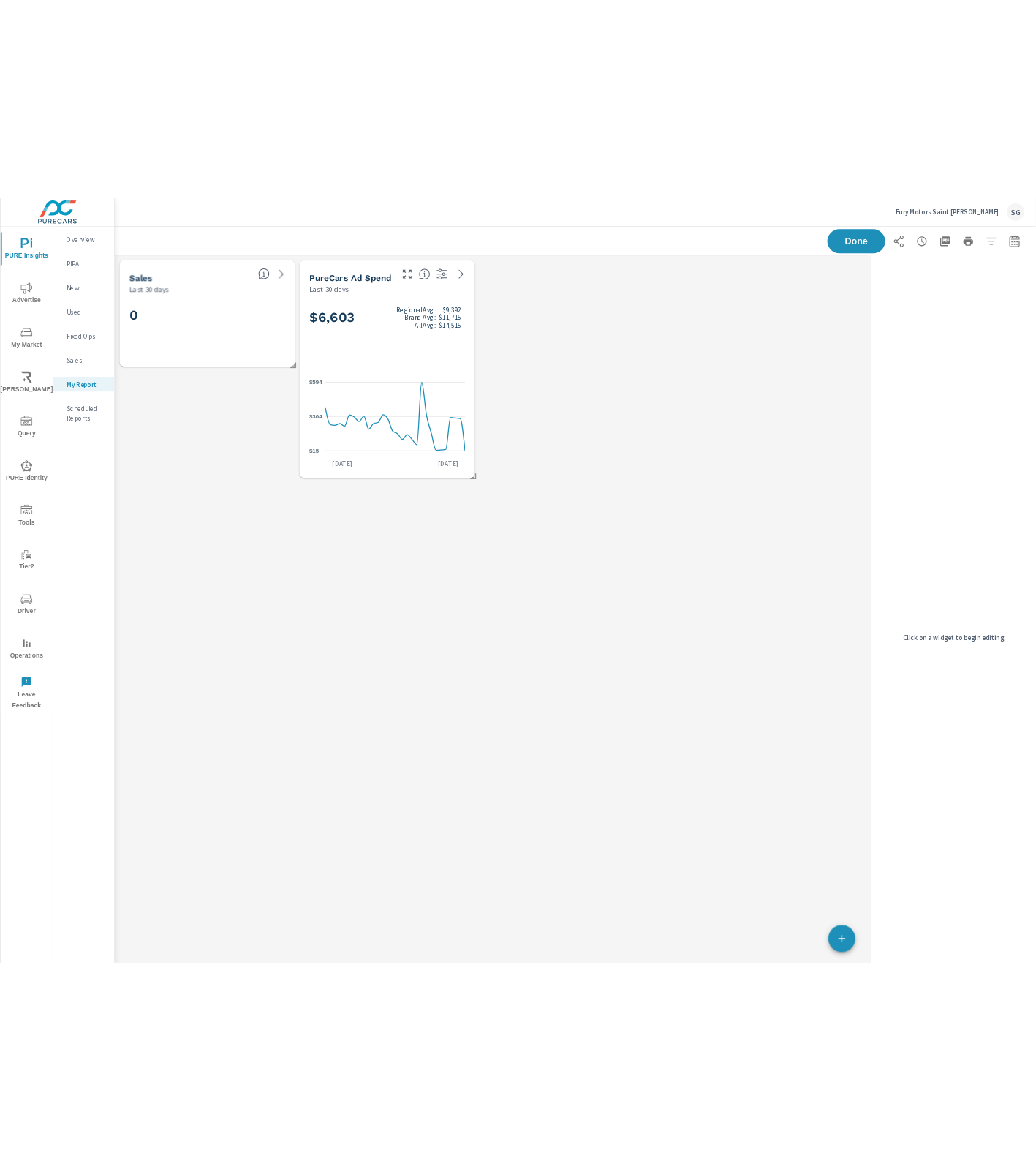
scroll to position [372, 854]
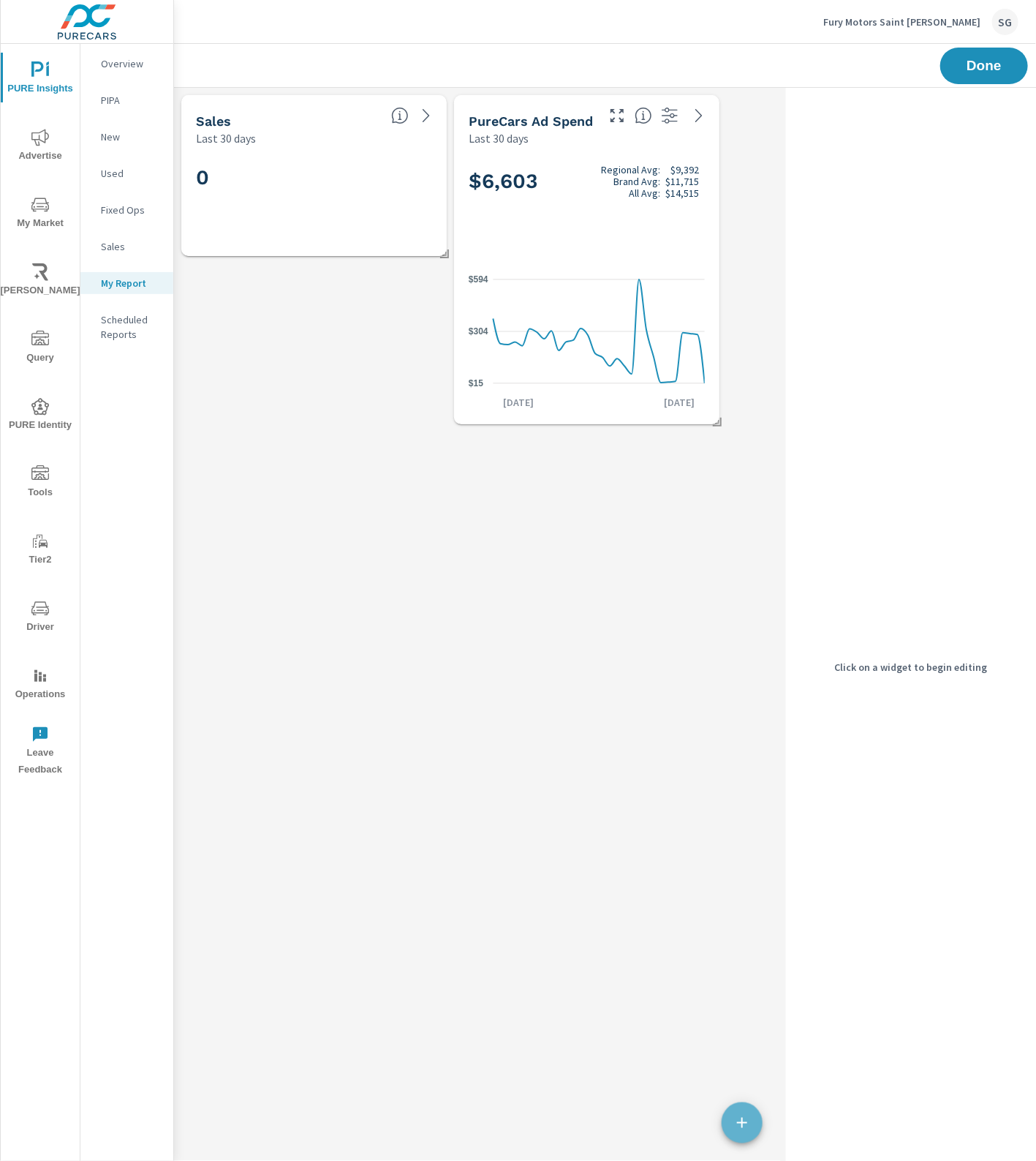
click at [746, 1121] on icon "button" at bounding box center [742, 1122] width 17 height 17
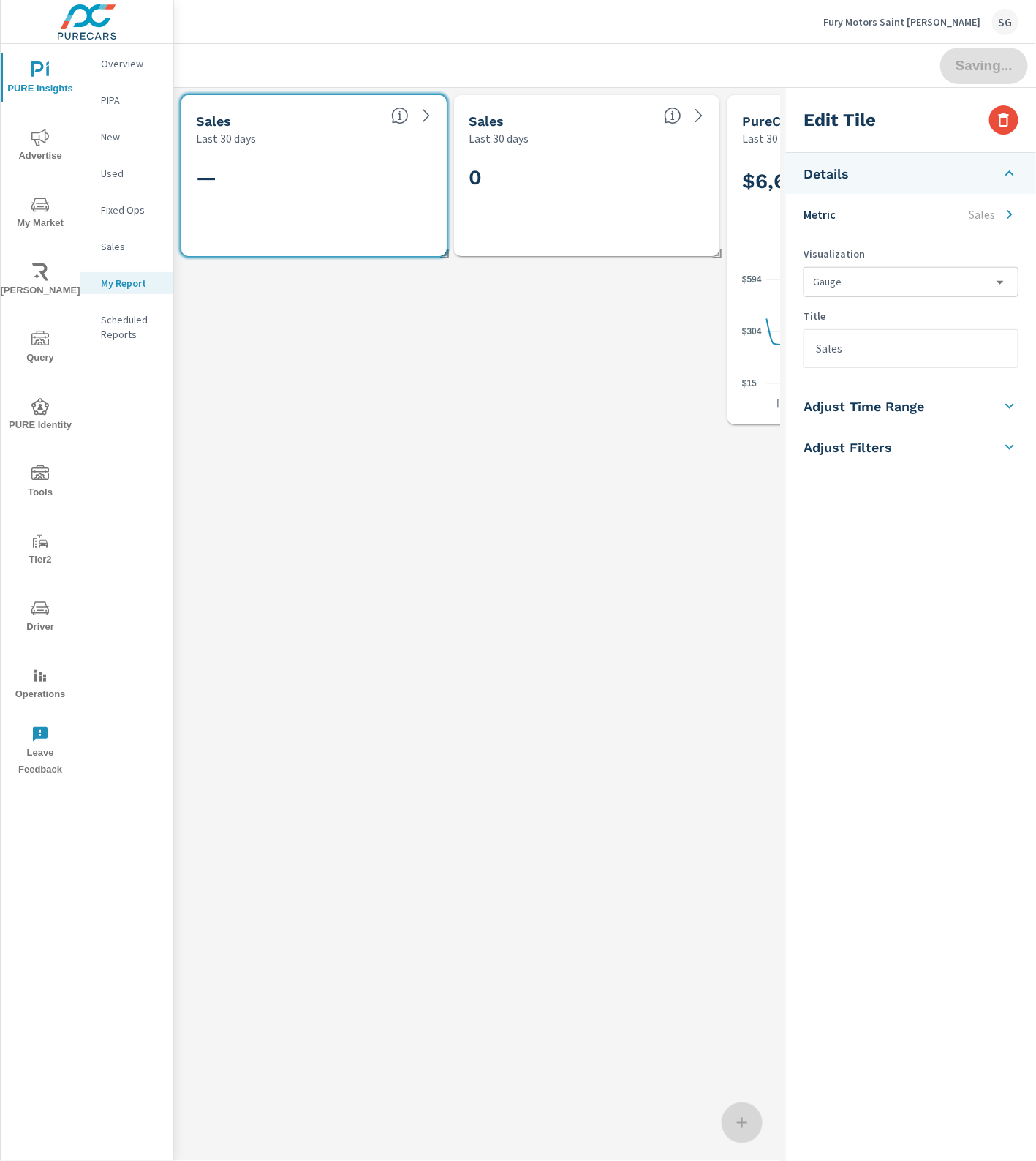
click at [952, 214] on li "Metric Sales" at bounding box center [911, 214] width 250 height 41
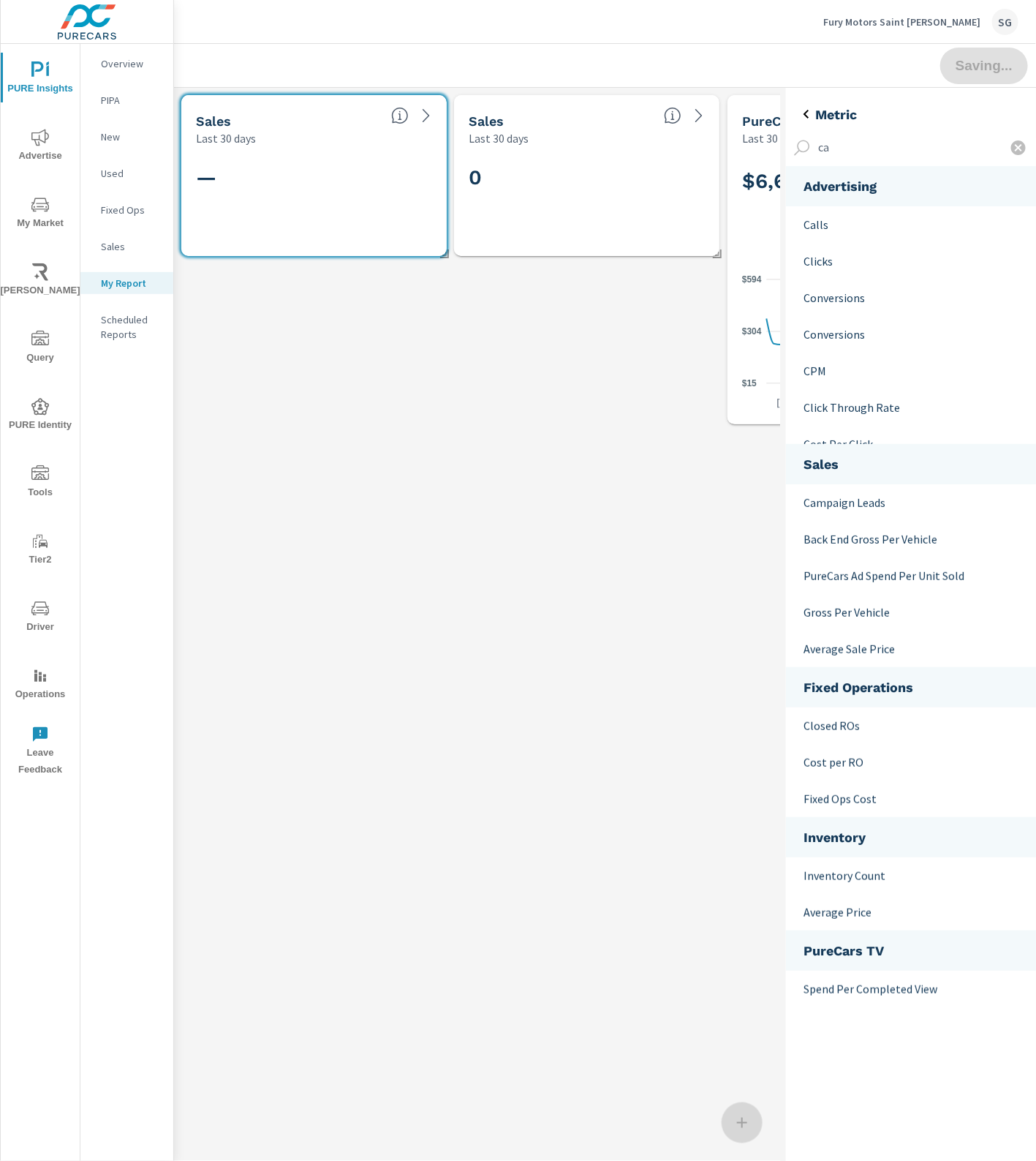
scroll to position [291, 279]
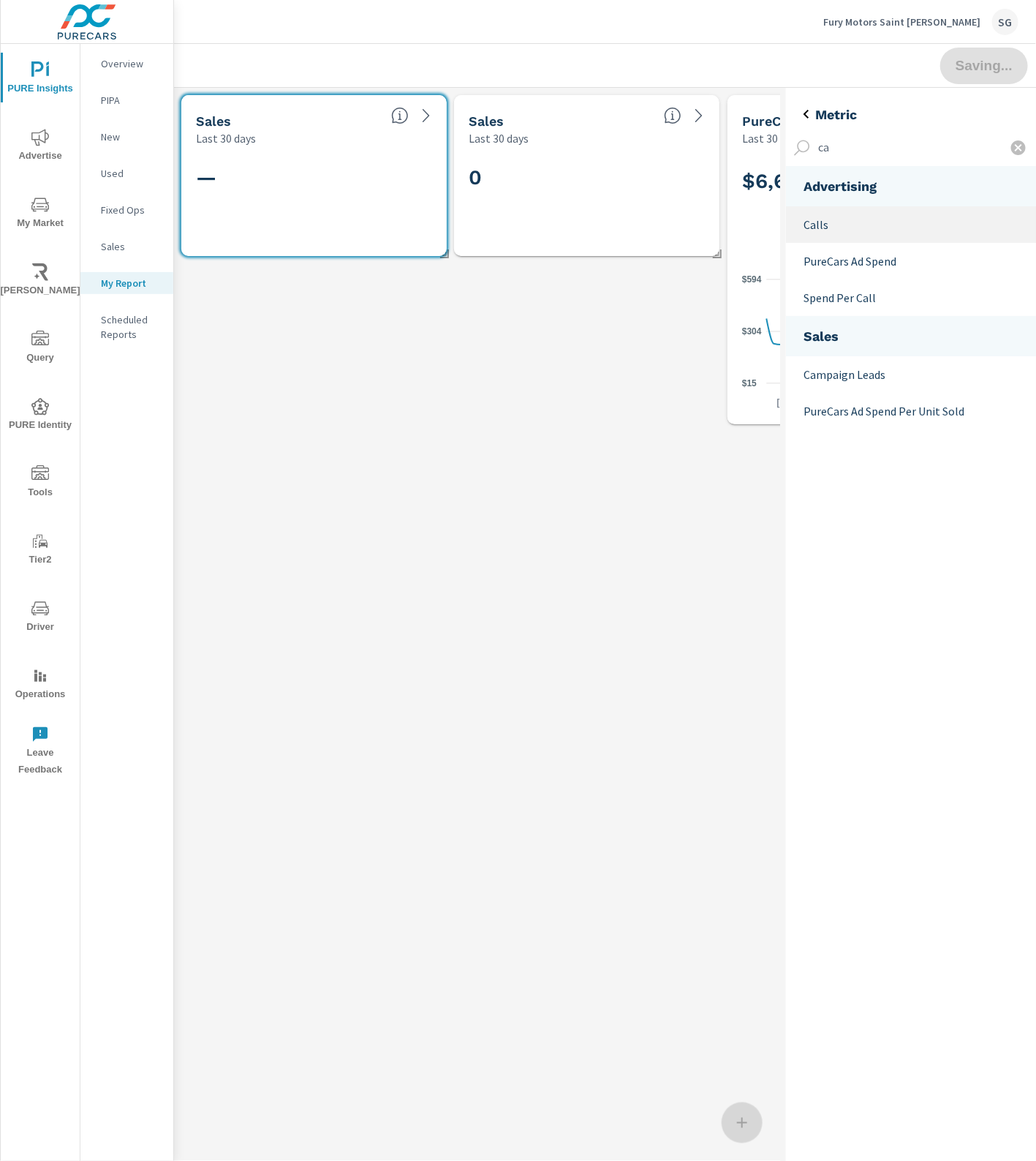
type input "ca"
click at [832, 227] on p "Calls" at bounding box center [914, 224] width 222 height 17
click at [803, 104] on div "Metric" at bounding box center [911, 108] width 250 height 29
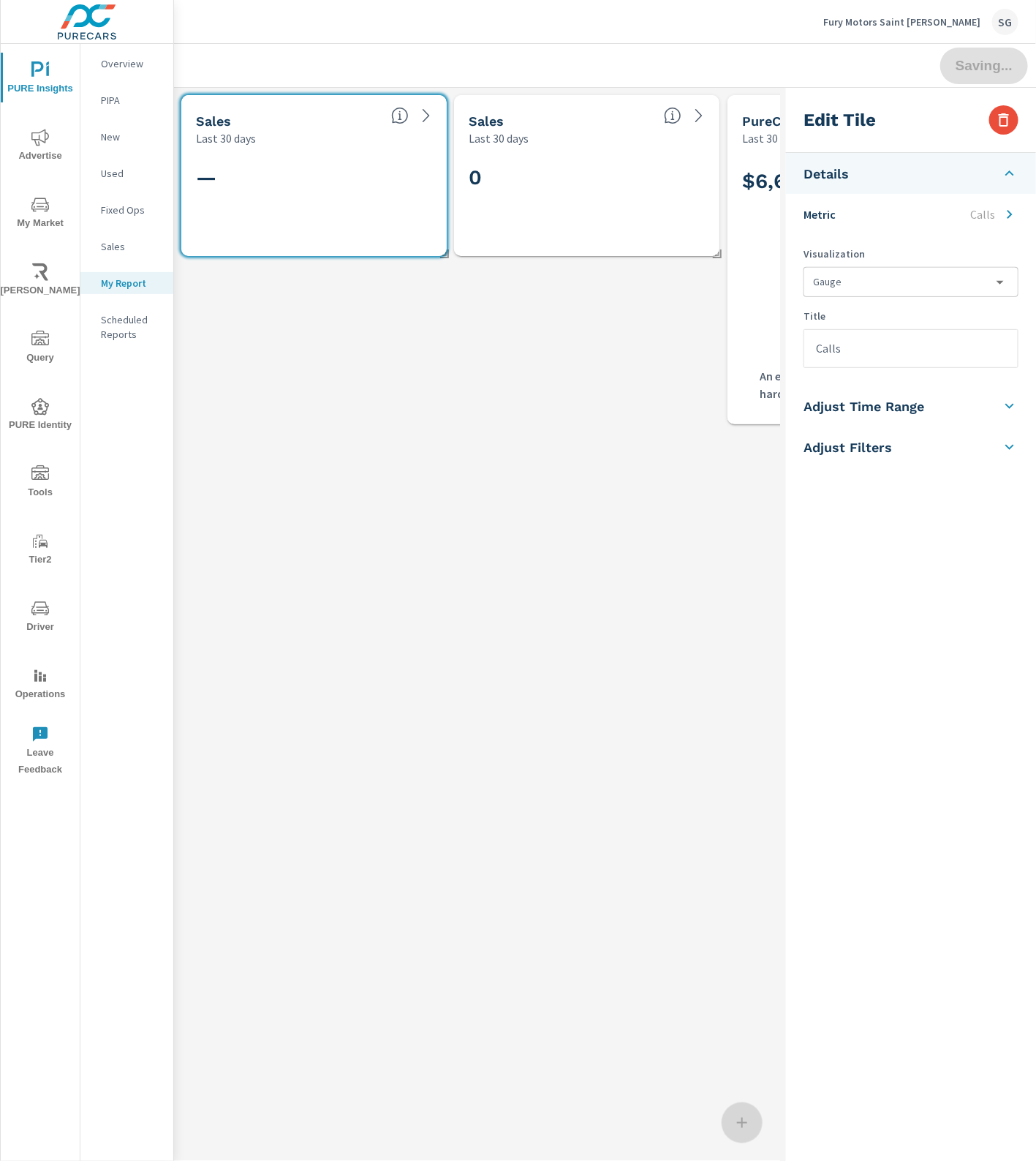
click at [535, 510] on div "Sales Last 30 days — Sales Last 30 days 0 PureCars Ad Spend Last 30 days $6,603…" at bounding box center [587, 666] width 827 height 1158
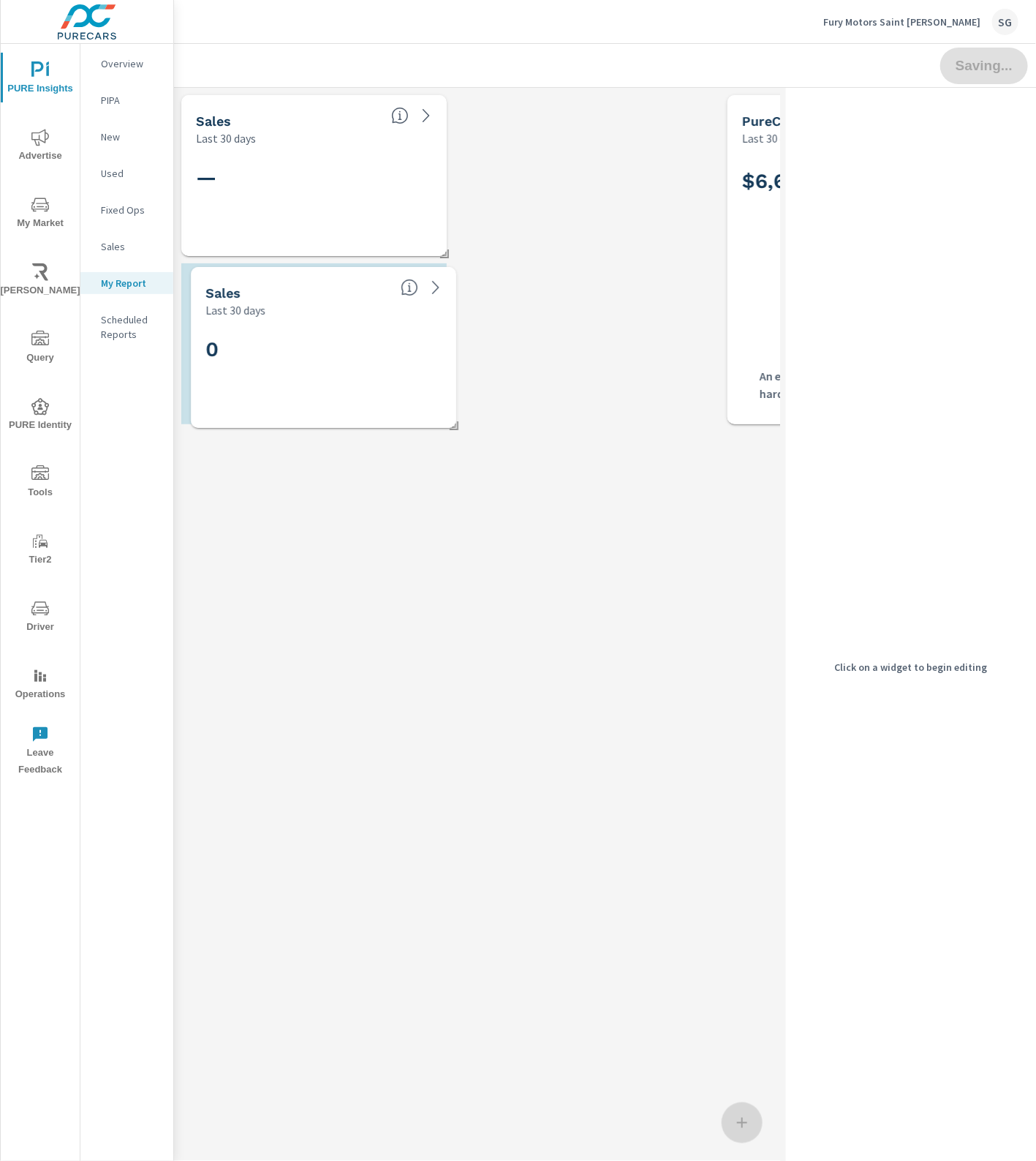
drag, startPoint x: 557, startPoint y: 181, endPoint x: 293, endPoint y: 349, distance: 312.9
click at [293, 349] on h2 "0" at bounding box center [323, 349] width 237 height 26
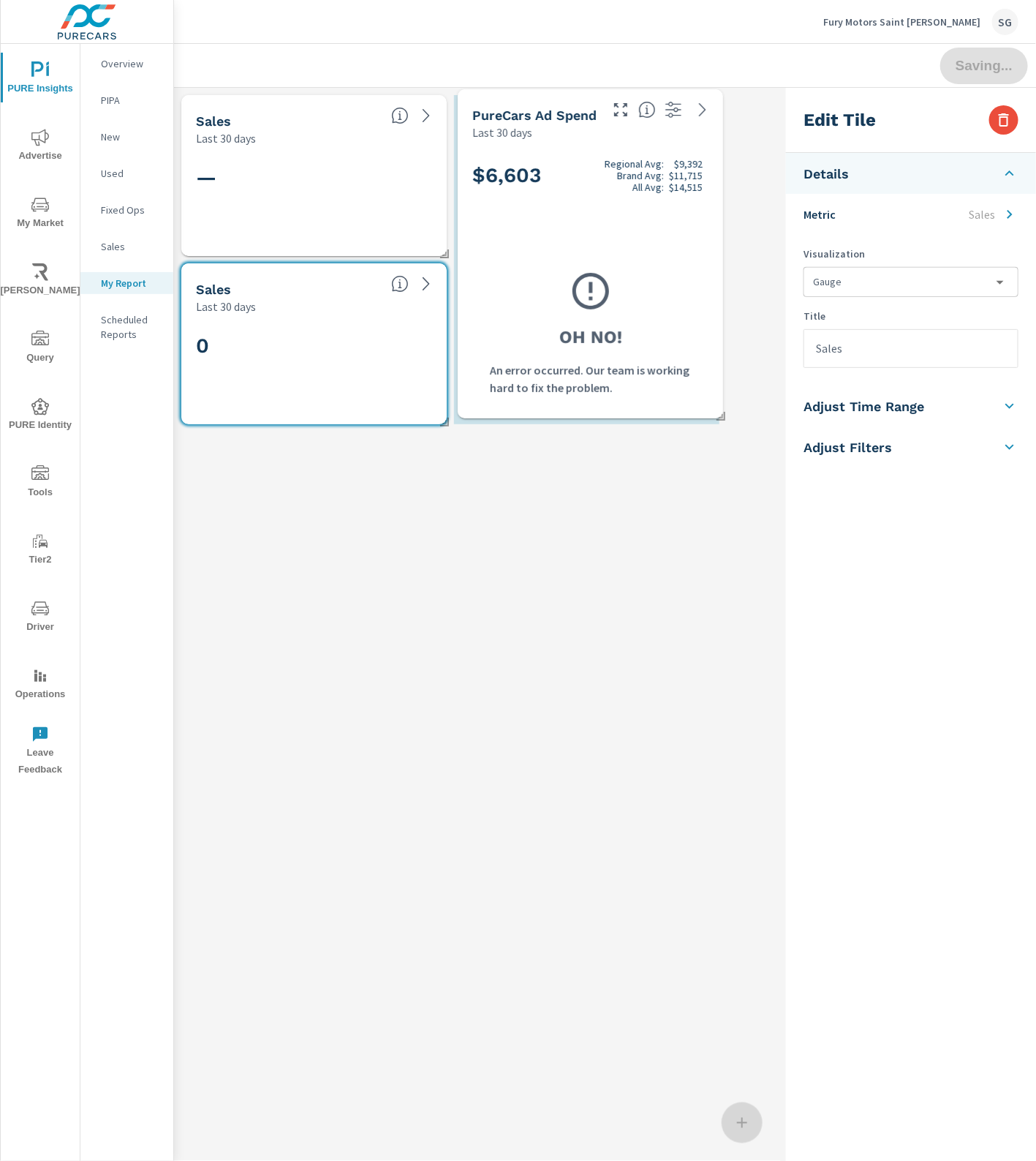
drag, startPoint x: 739, startPoint y: 246, endPoint x: 470, endPoint y: 240, distance: 269.1
click at [470, 240] on div "$6,603 Regional Avg: $9,392 Brand Avg: $11,715 All Avg: $14,515 Oh No! An error…" at bounding box center [590, 279] width 254 height 266
checkbox input "true"
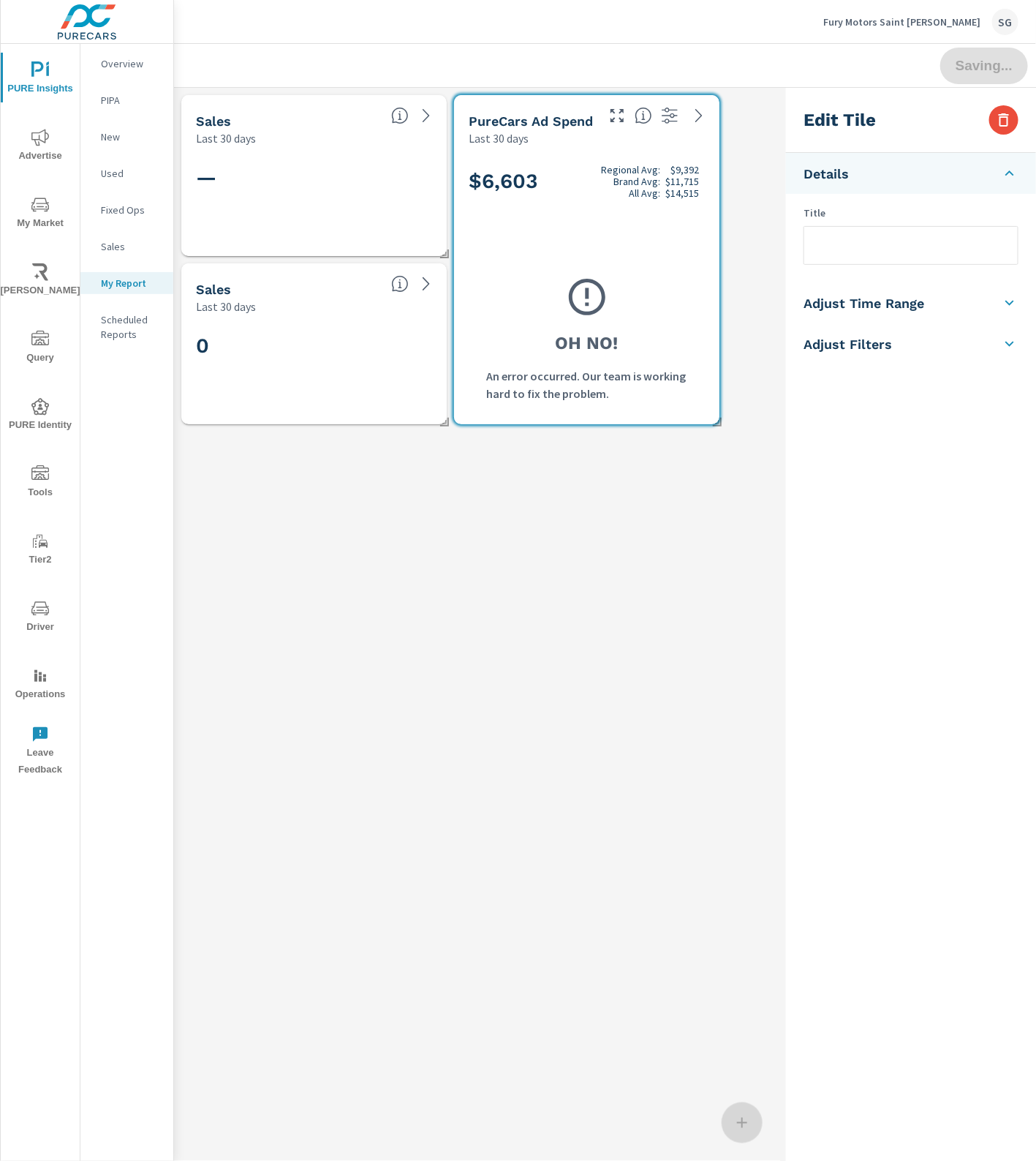
click at [586, 538] on div "Sales Last 30 days — Sales Last 30 days 0 PureCars Ad Spend Last 30 days $6,603…" at bounding box center [587, 666] width 827 height 1158
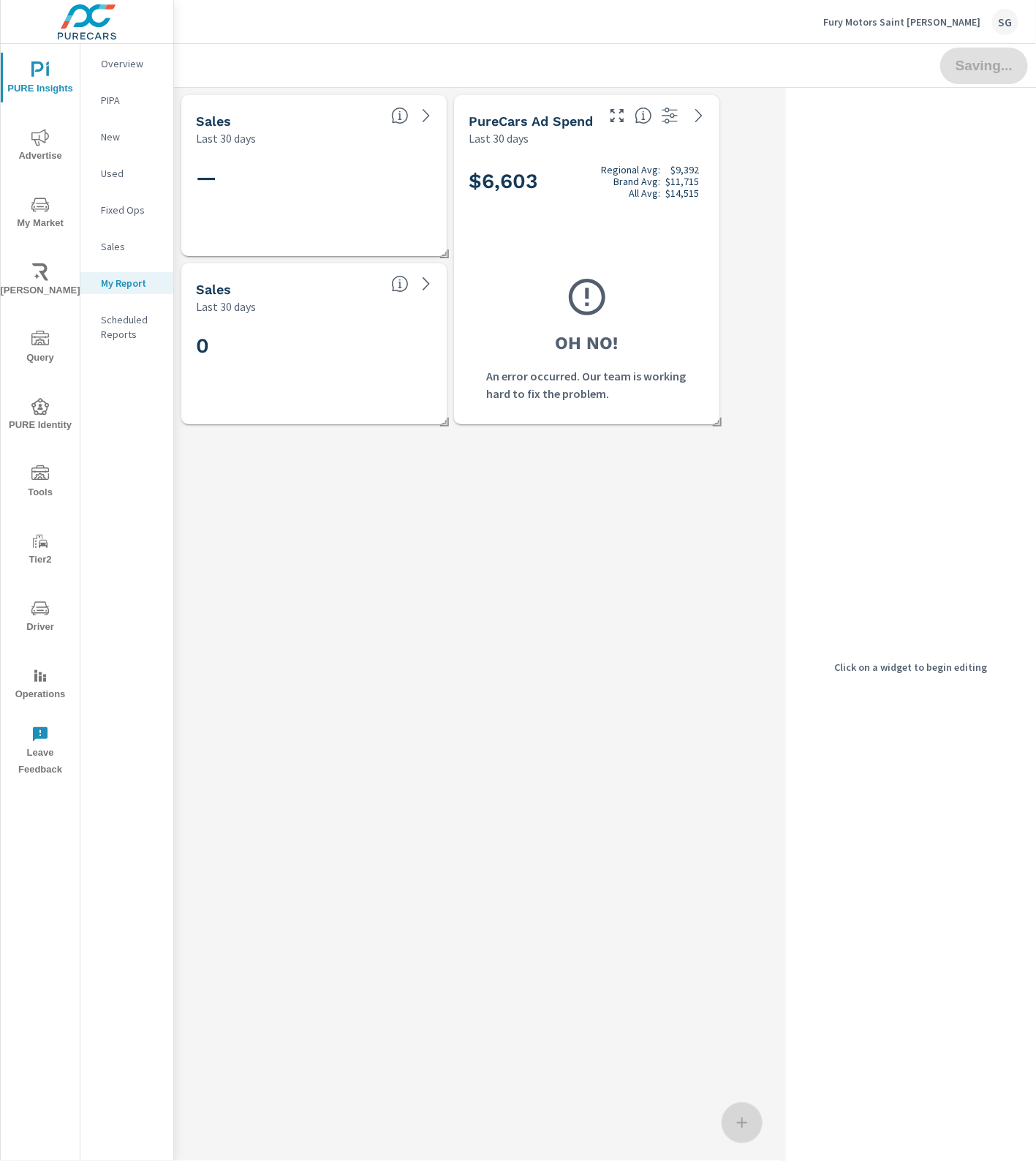
click at [340, 362] on div "0" at bounding box center [314, 369] width 237 height 81
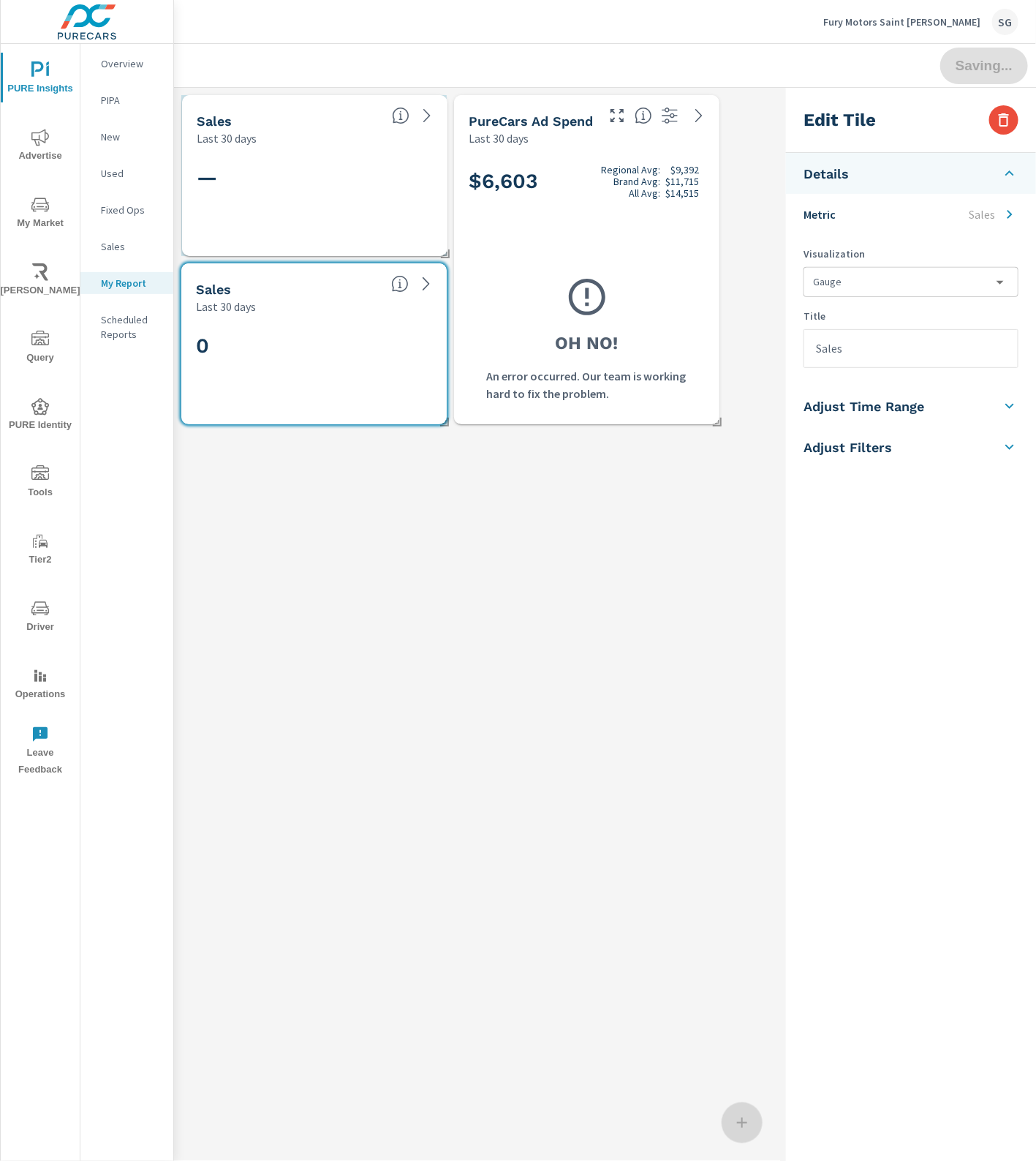
click at [275, 143] on div "Last 30 days" at bounding box center [288, 138] width 184 height 17
type input "Calls"
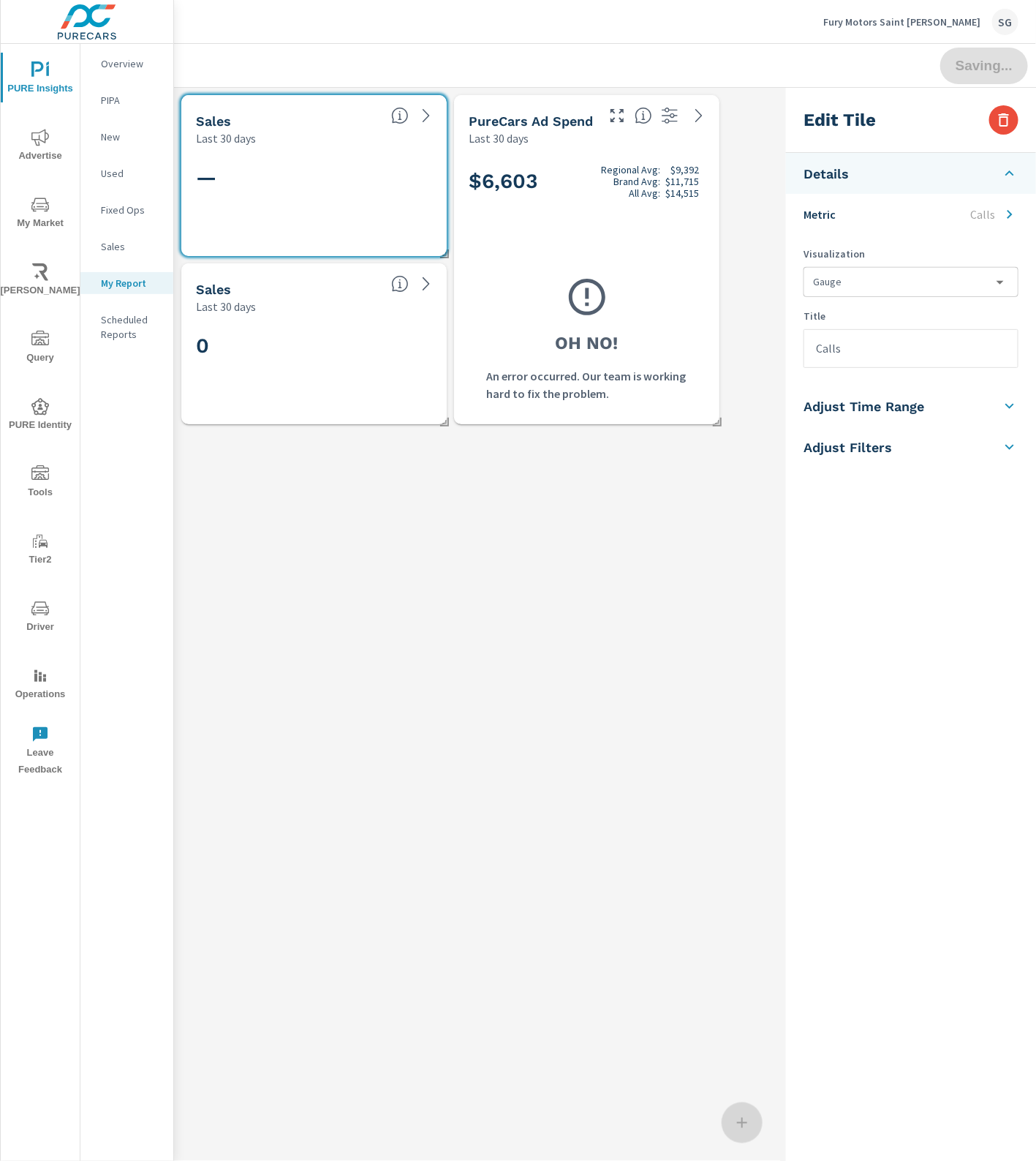
click at [989, 217] on p "Calls" at bounding box center [982, 214] width 25 height 17
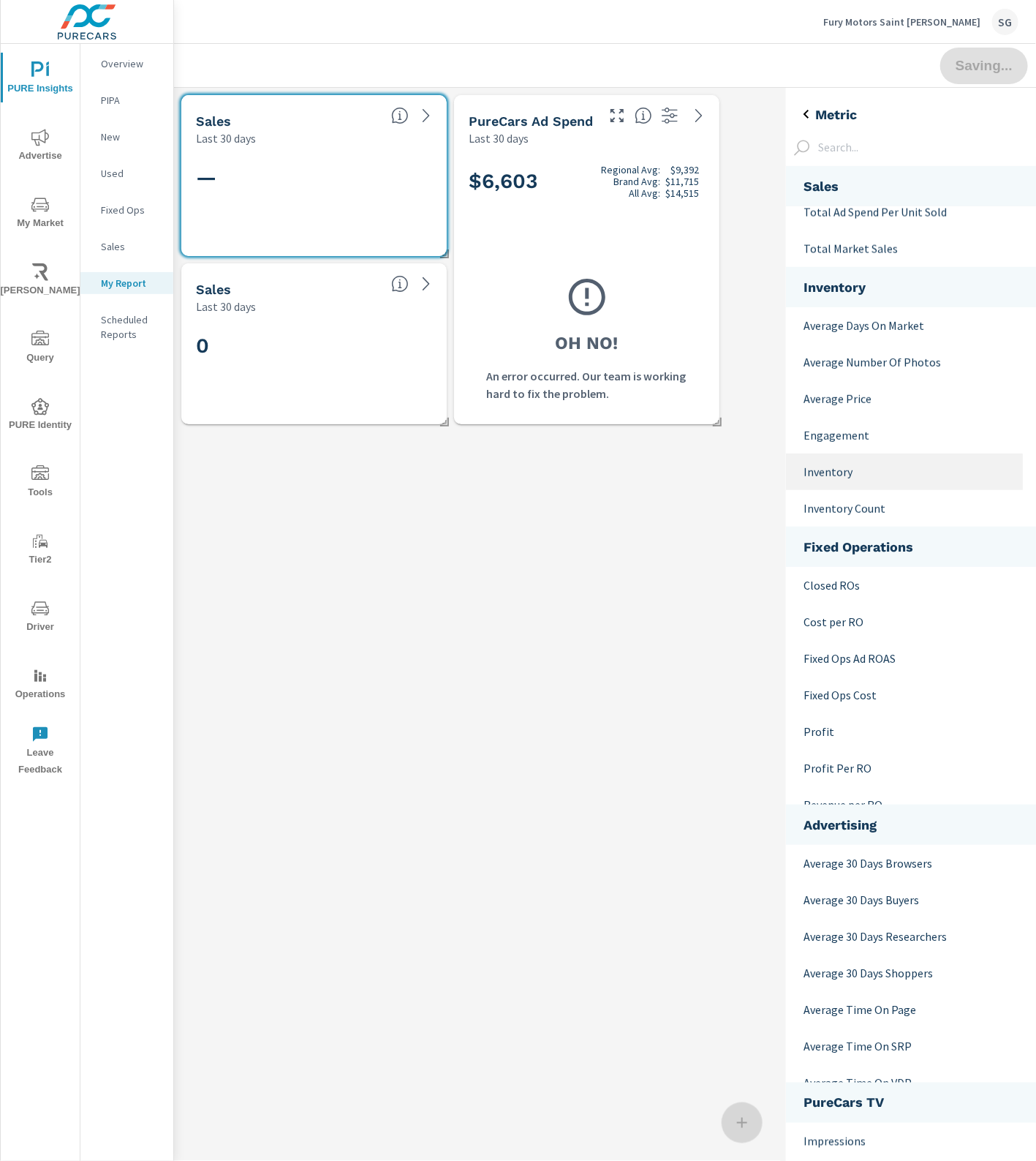
scroll to position [198, 0]
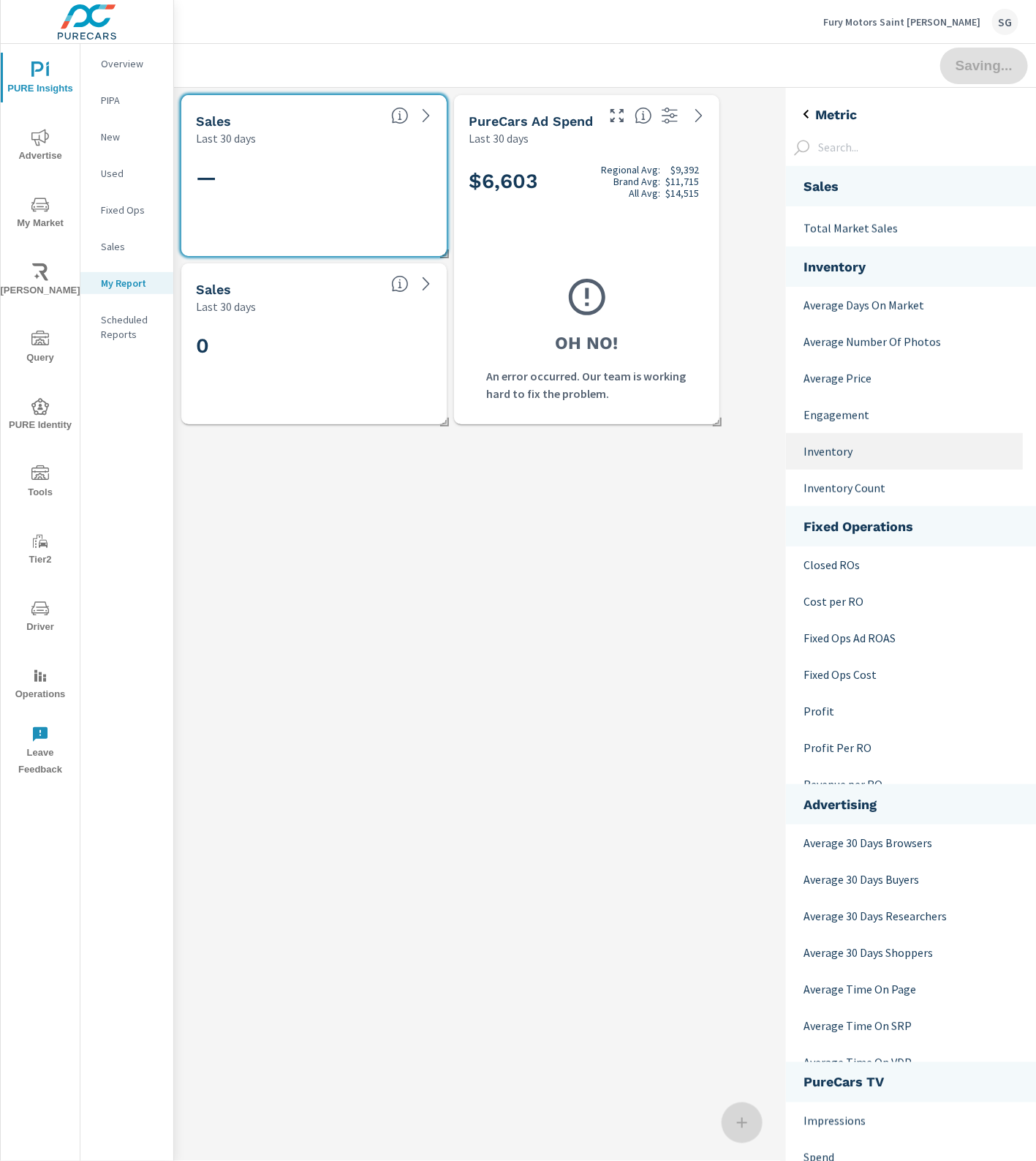
click at [878, 449] on p "Inventory" at bounding box center [907, 451] width 208 height 17
click at [807, 108] on icon "back" at bounding box center [806, 114] width 17 height 17
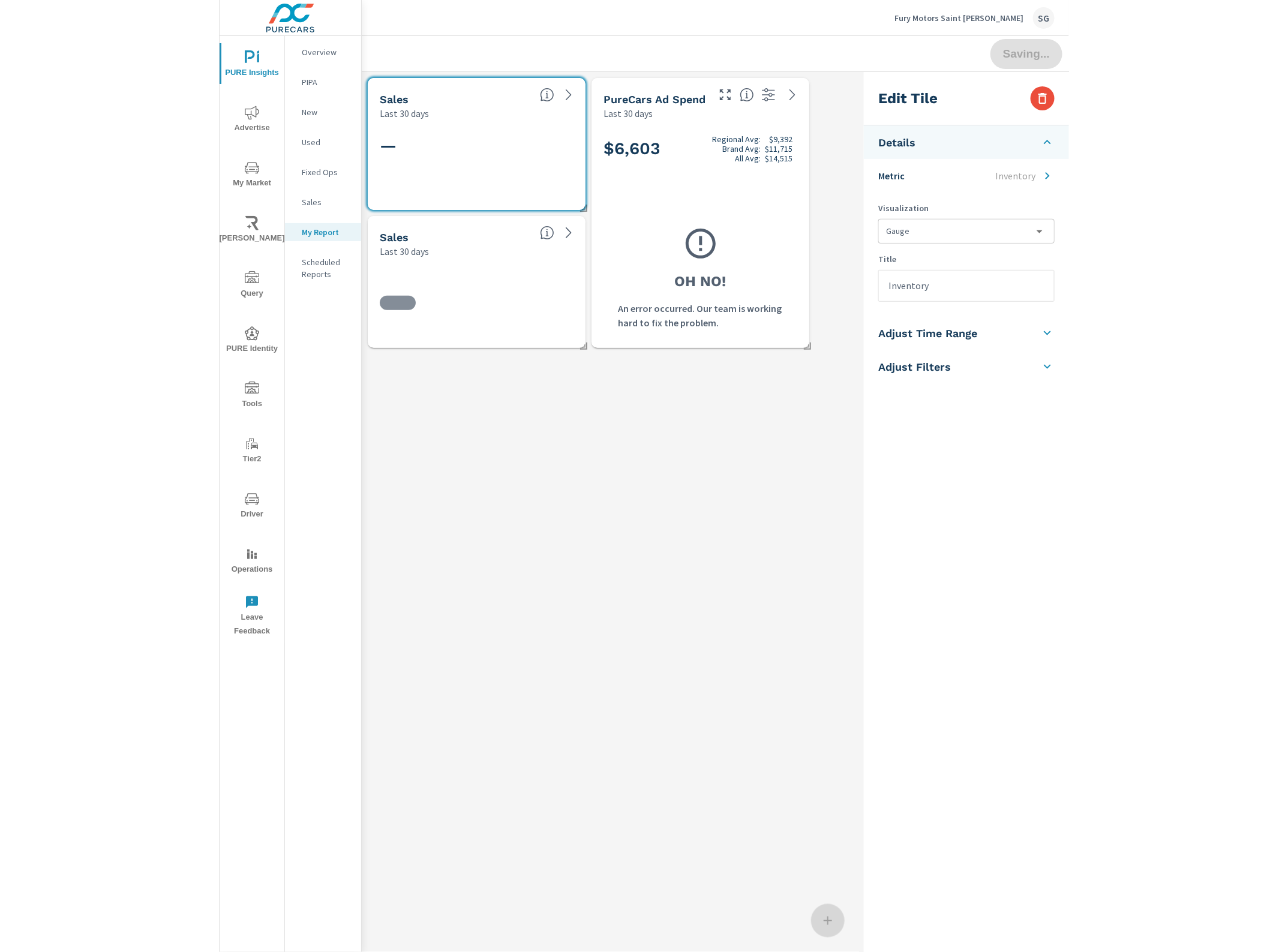
scroll to position [305, 700]
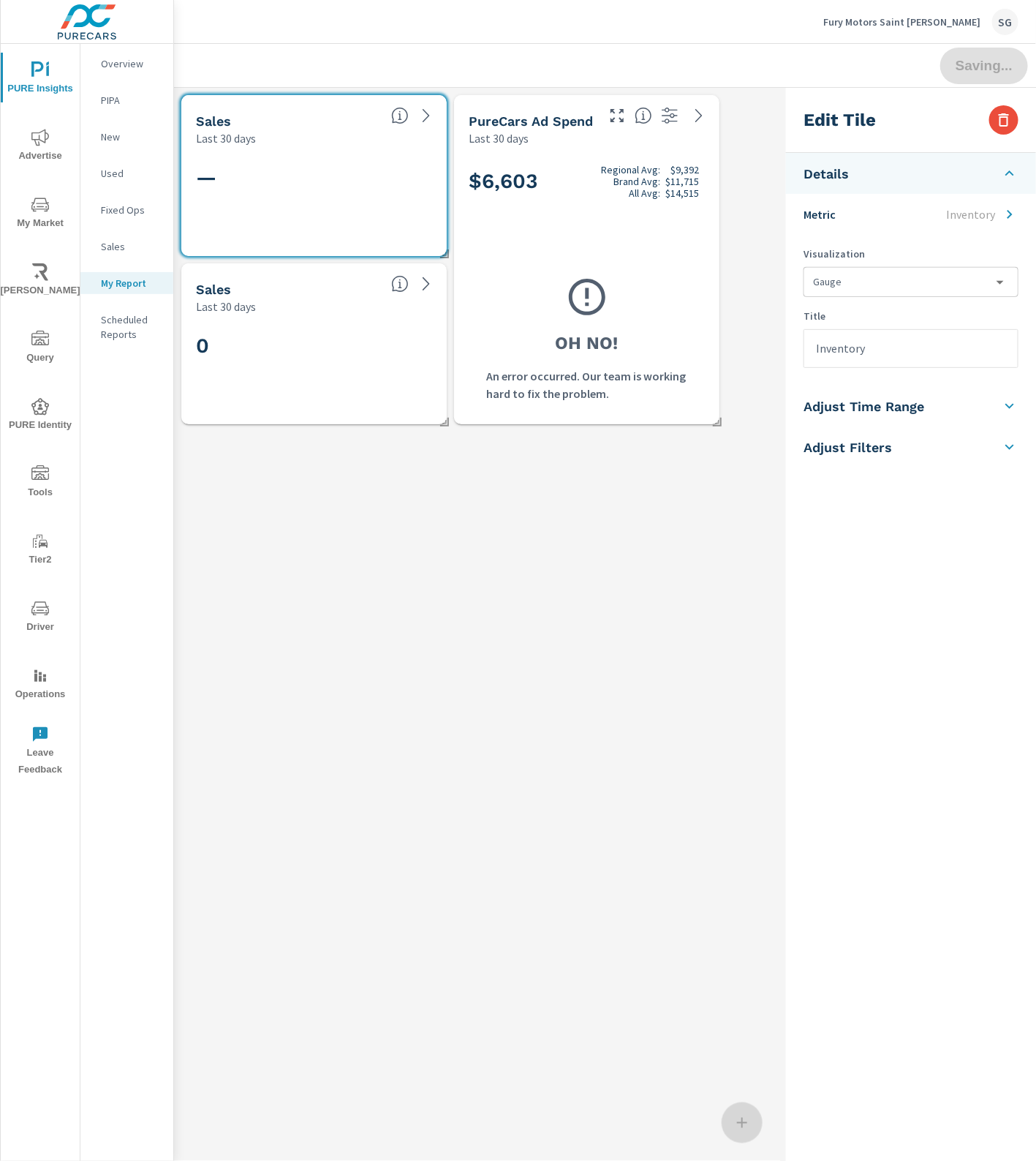
click at [470, 806] on div "Sales Last 30 days — Sales Last 30 days 0 PureCars Ad Spend Last 30 days $6,603…" at bounding box center [587, 666] width 827 height 1158
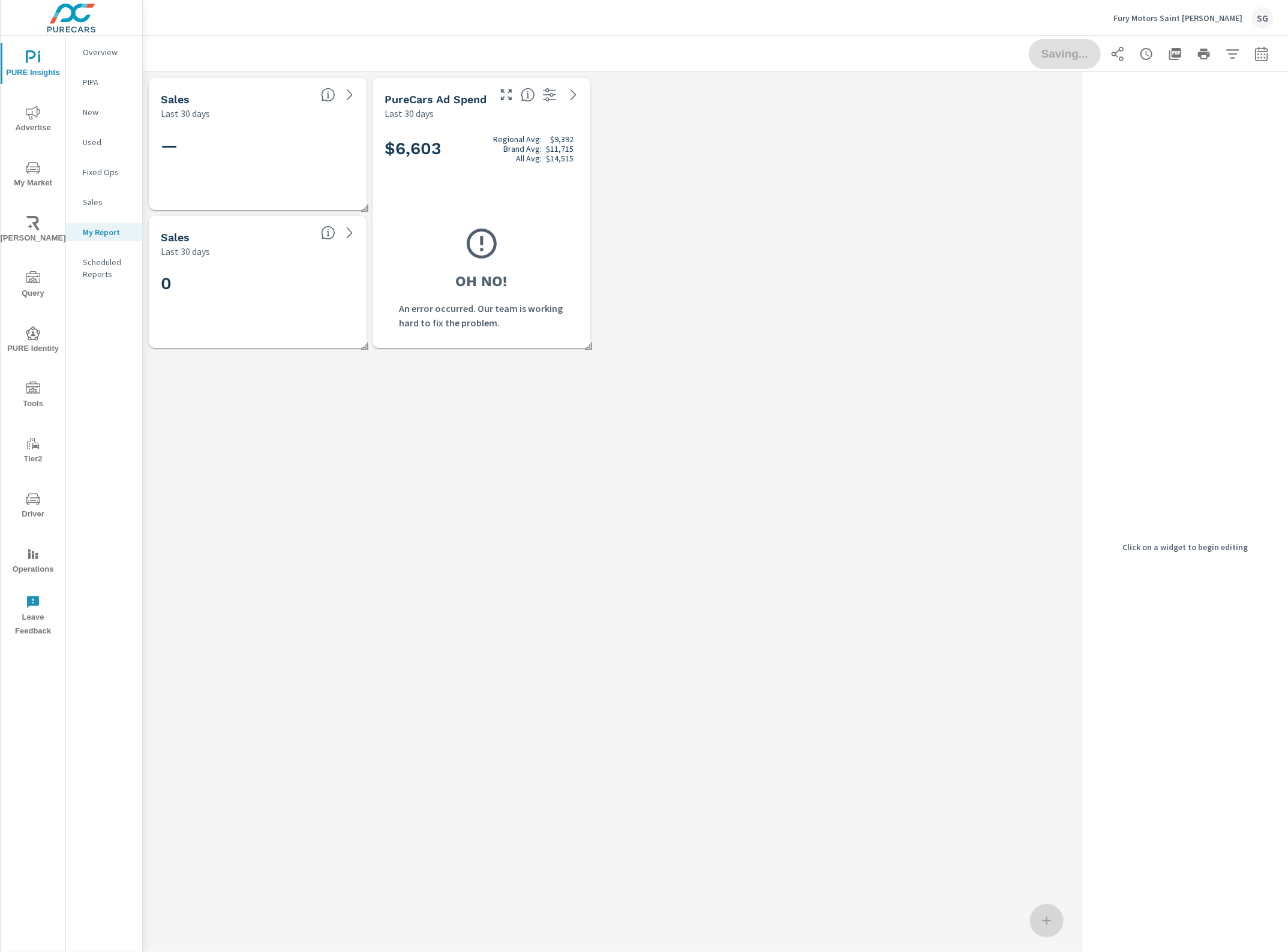
scroll to position [305, 948]
click at [1013, 241] on div "Sales Last 30 days — Sales Last 30 days 0 PureCars Ad Spend Last 30 days $6,603…" at bounding box center [610, 212] width 935 height 282
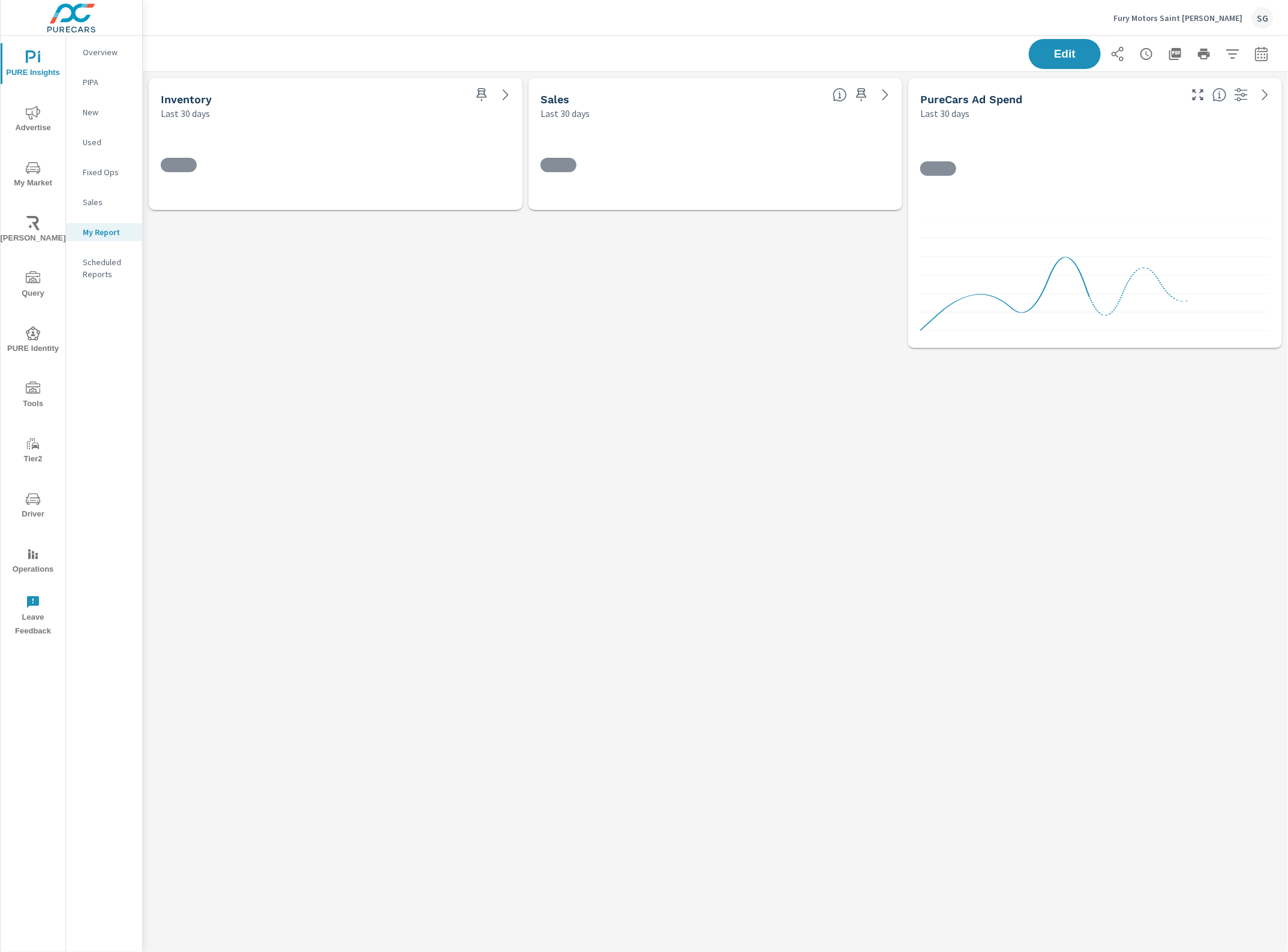
scroll to position [305, 1168]
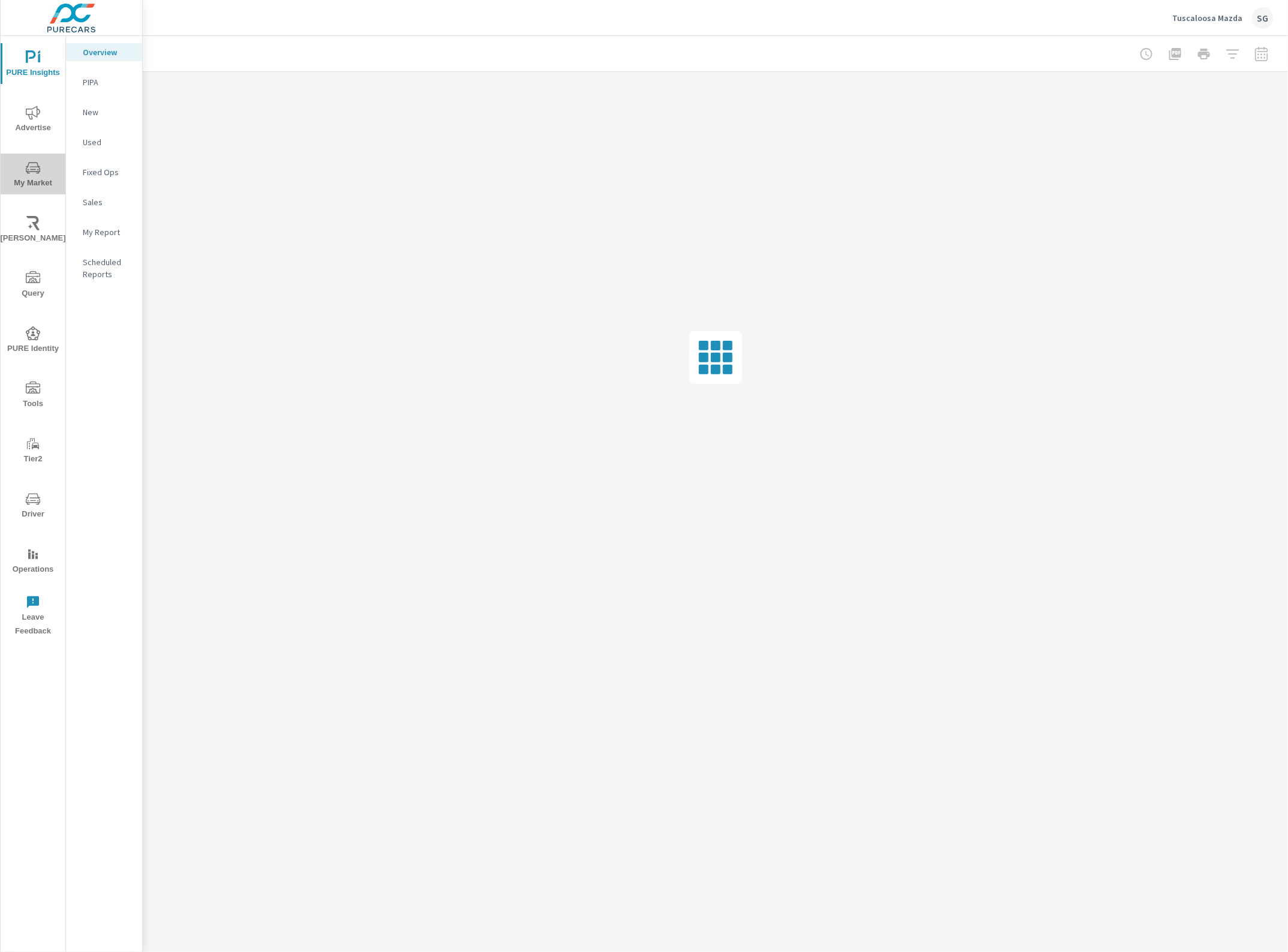
click at [33, 168] on icon "nav menu" at bounding box center [32, 168] width 14 height 14
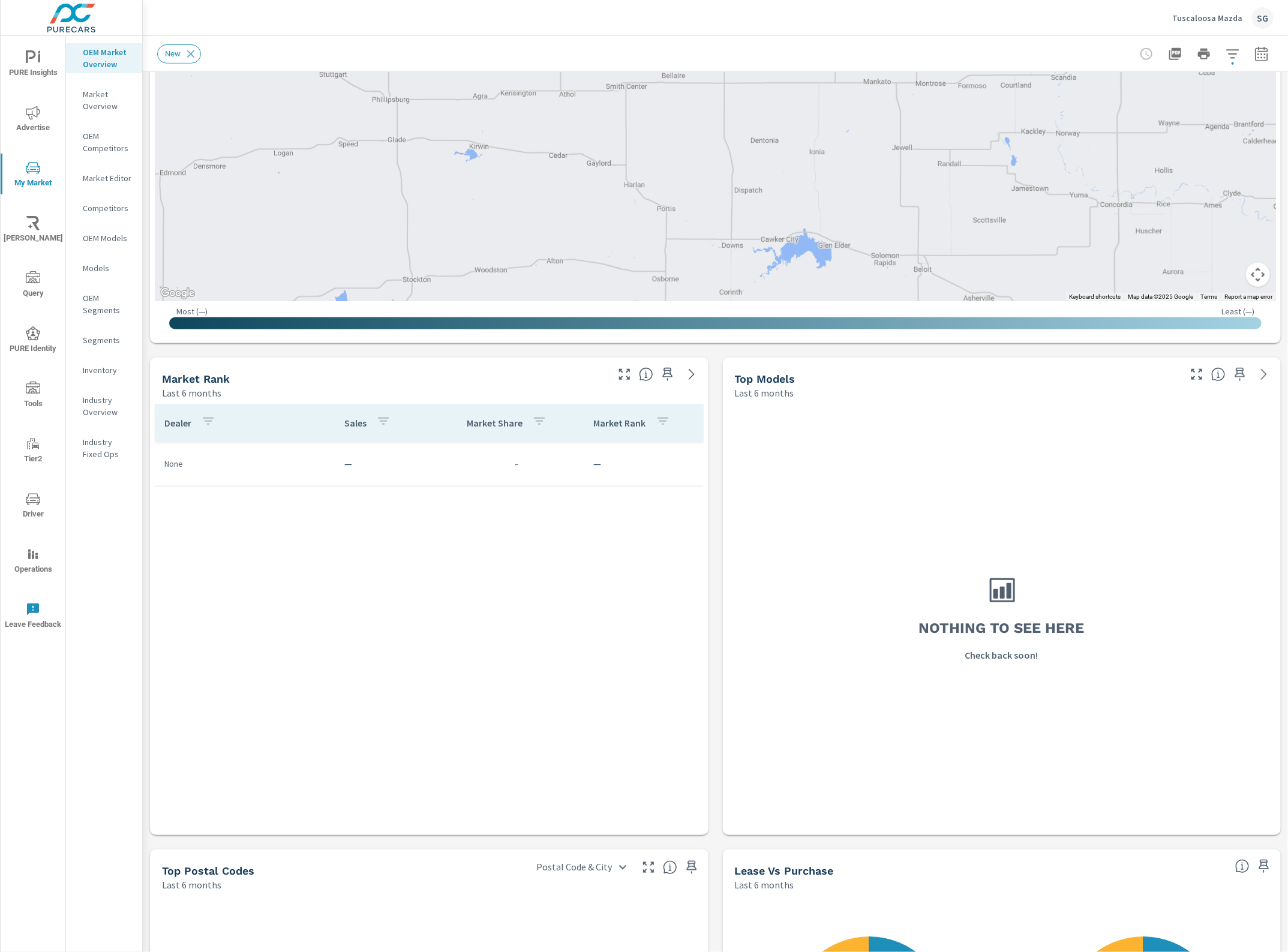
scroll to position [93, 0]
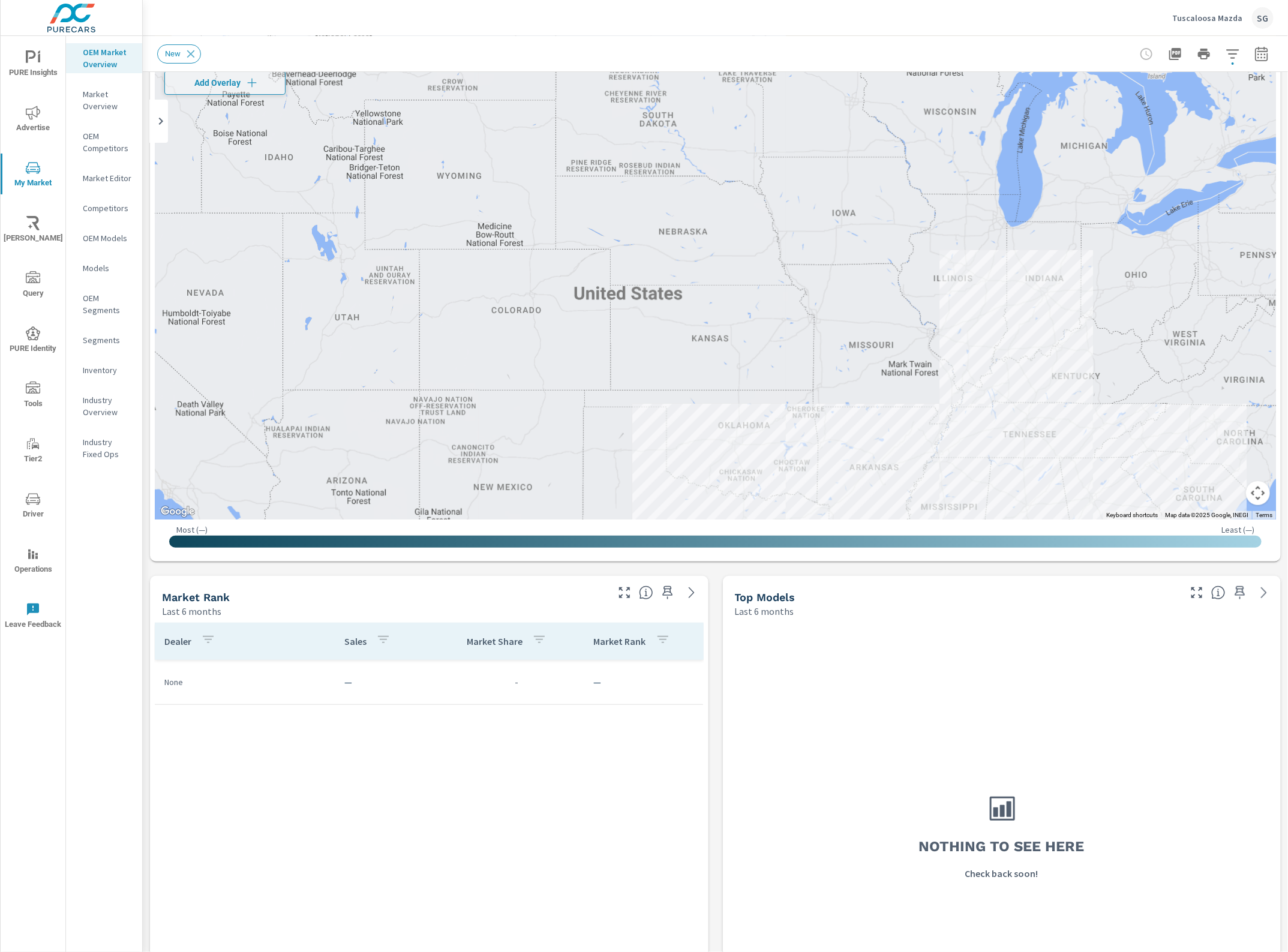
drag, startPoint x: 966, startPoint y: 283, endPoint x: 859, endPoint y: 314, distance: 111.4
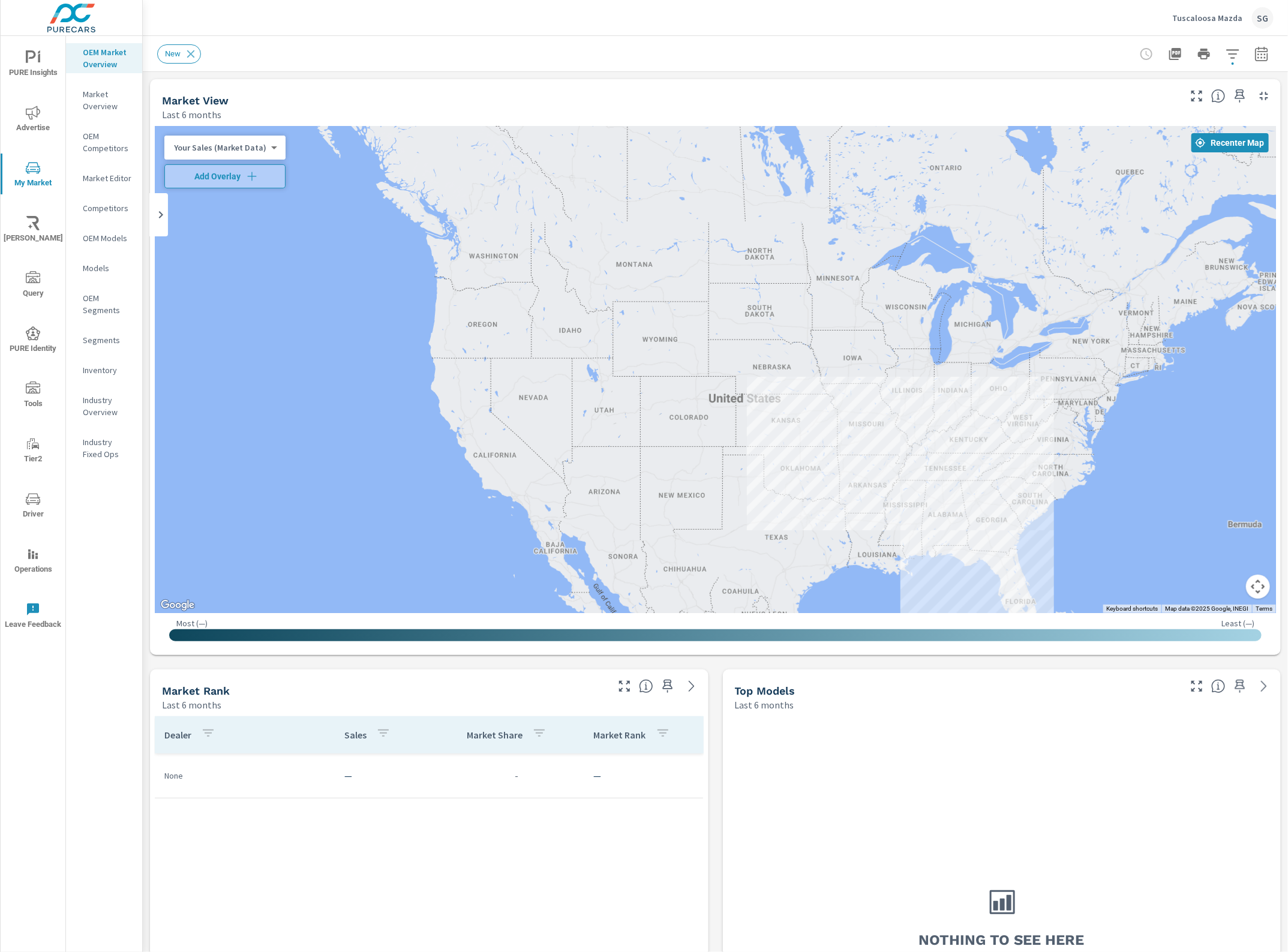
drag, startPoint x: 619, startPoint y: 78, endPoint x: 460, endPoint y: 28, distance: 166.7
click at [607, 70] on div "Market Overview Tuscaloosa Mazda Report date range: Apr 01, 2025 - Sep 30, 2025…" at bounding box center [715, 840] width 1145 height 1610
click at [1210, 137] on span "Recenter Map" at bounding box center [1230, 143] width 68 height 11
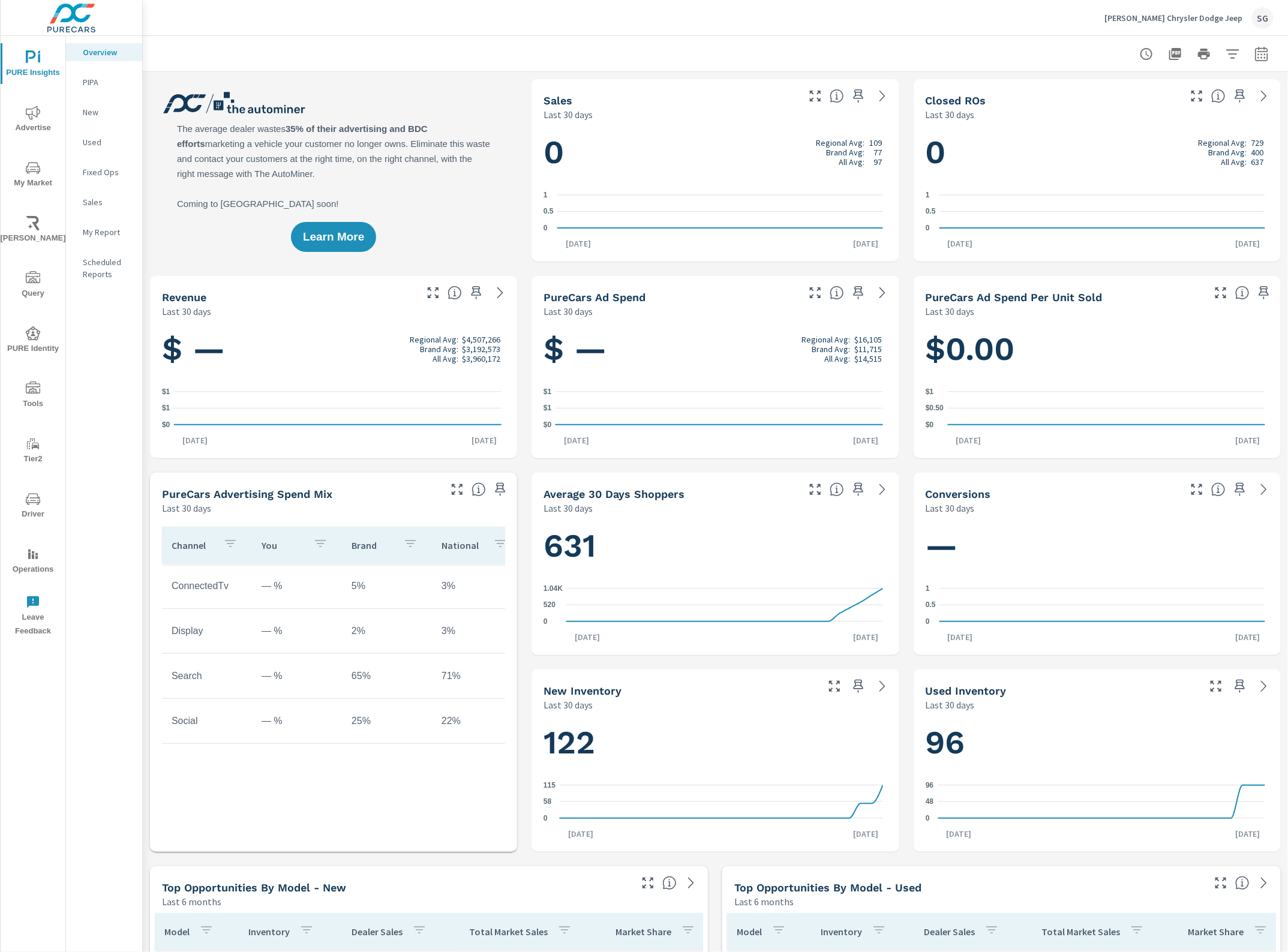
click at [37, 397] on span "Tools" at bounding box center [32, 396] width 57 height 29
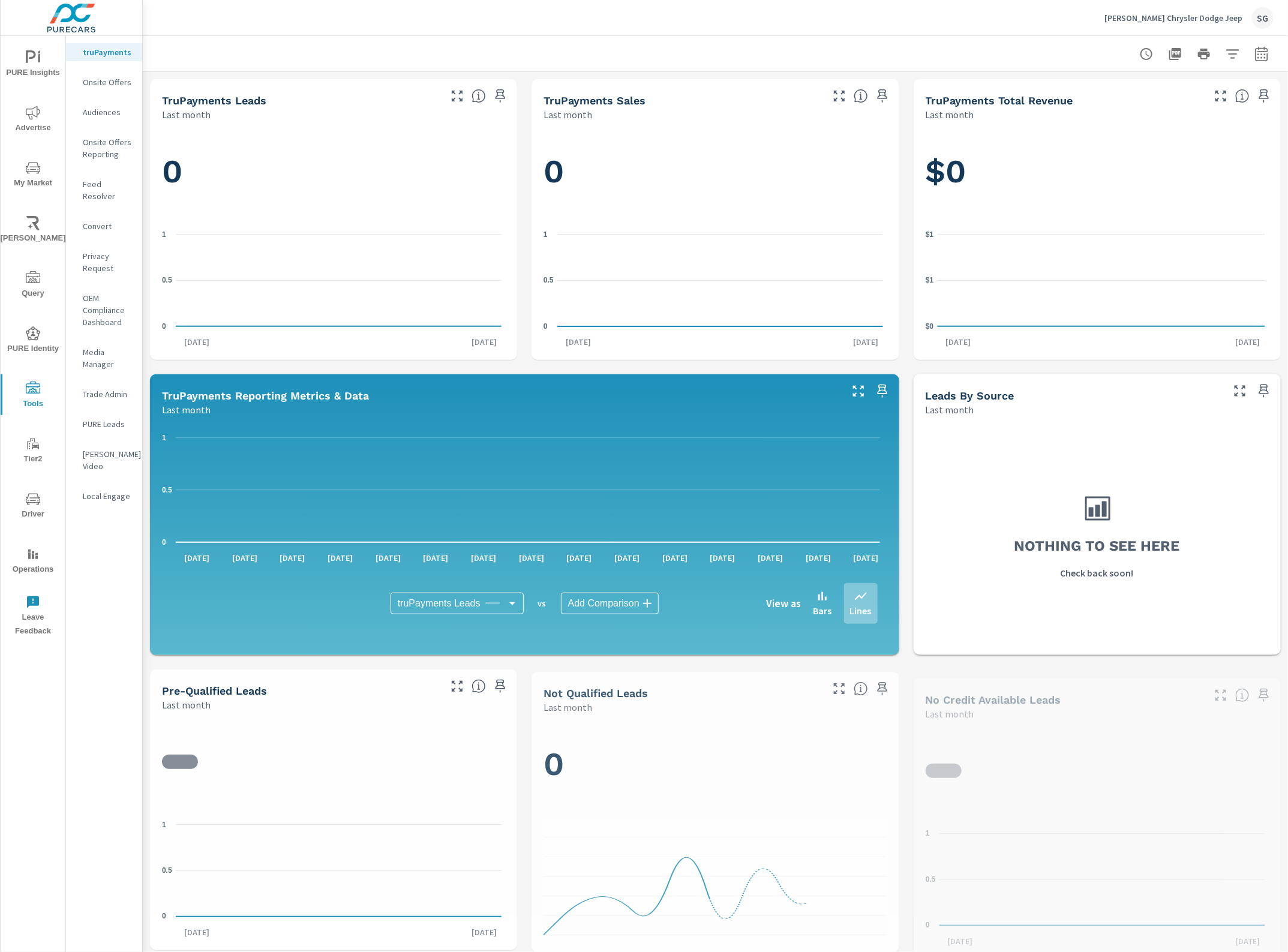
click at [112, 181] on p "Feed Resolver" at bounding box center [108, 189] width 50 height 24
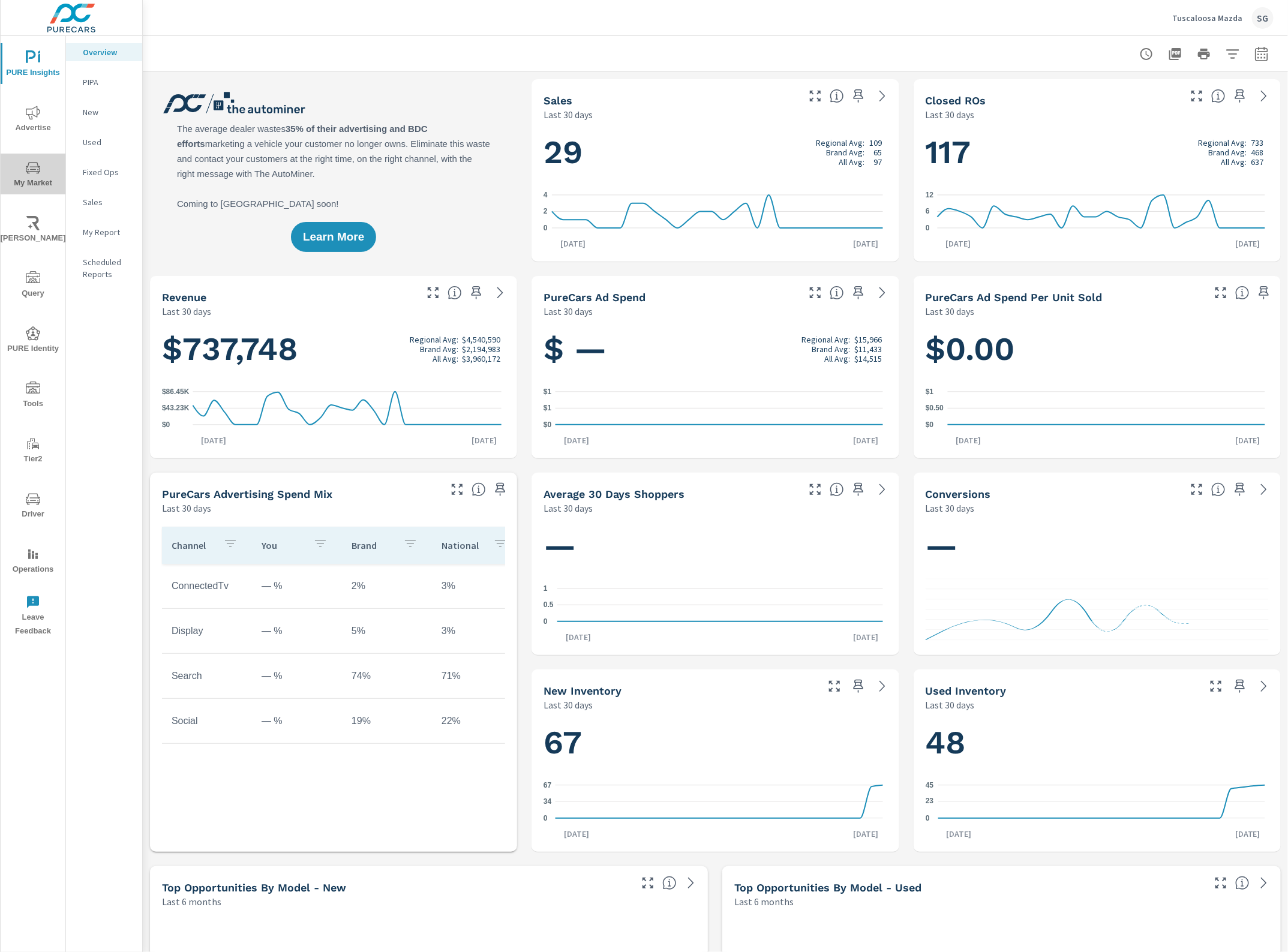
click at [28, 167] on icon "nav menu" at bounding box center [32, 168] width 14 height 14
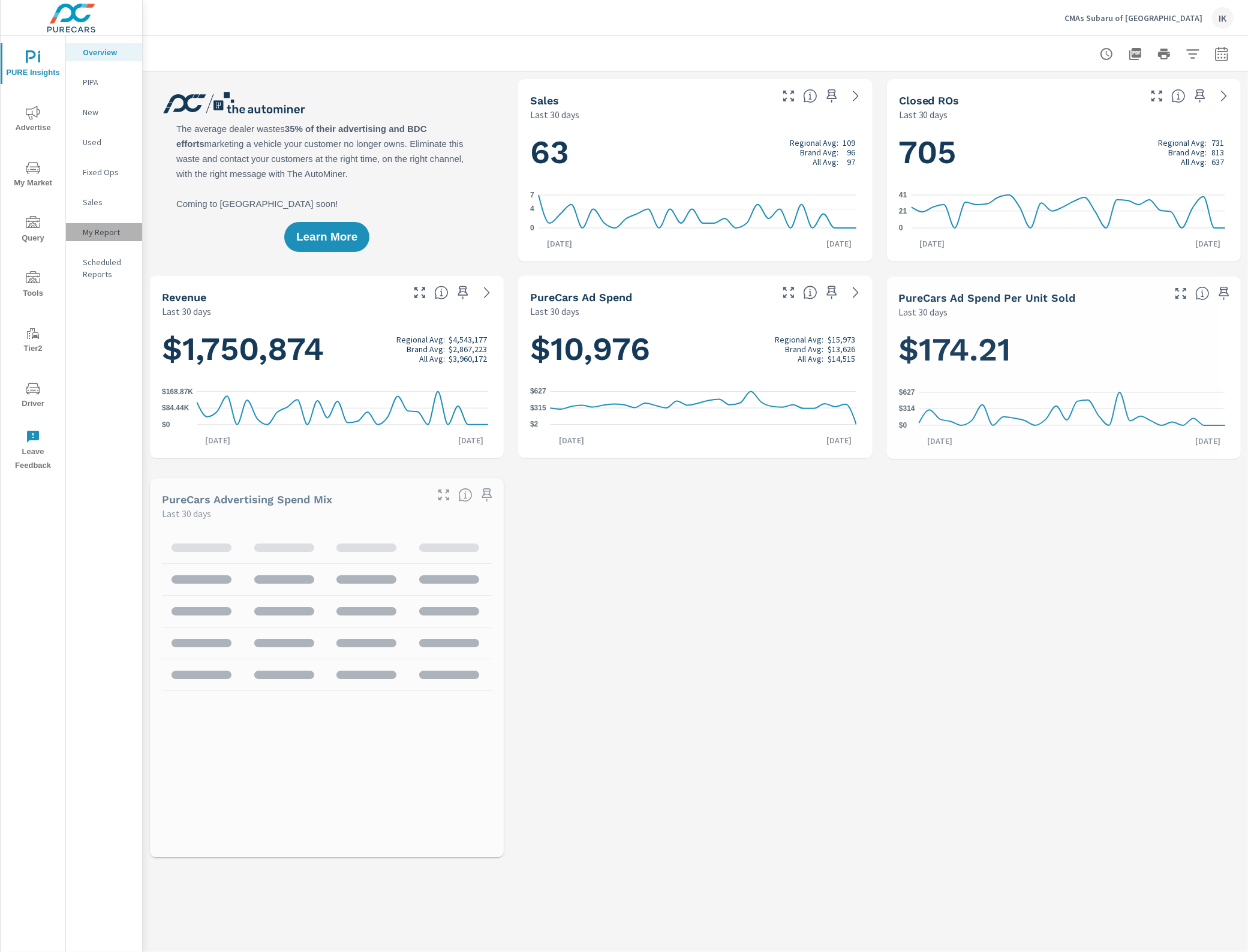
click at [106, 227] on p "My Report" at bounding box center [107, 232] width 50 height 12
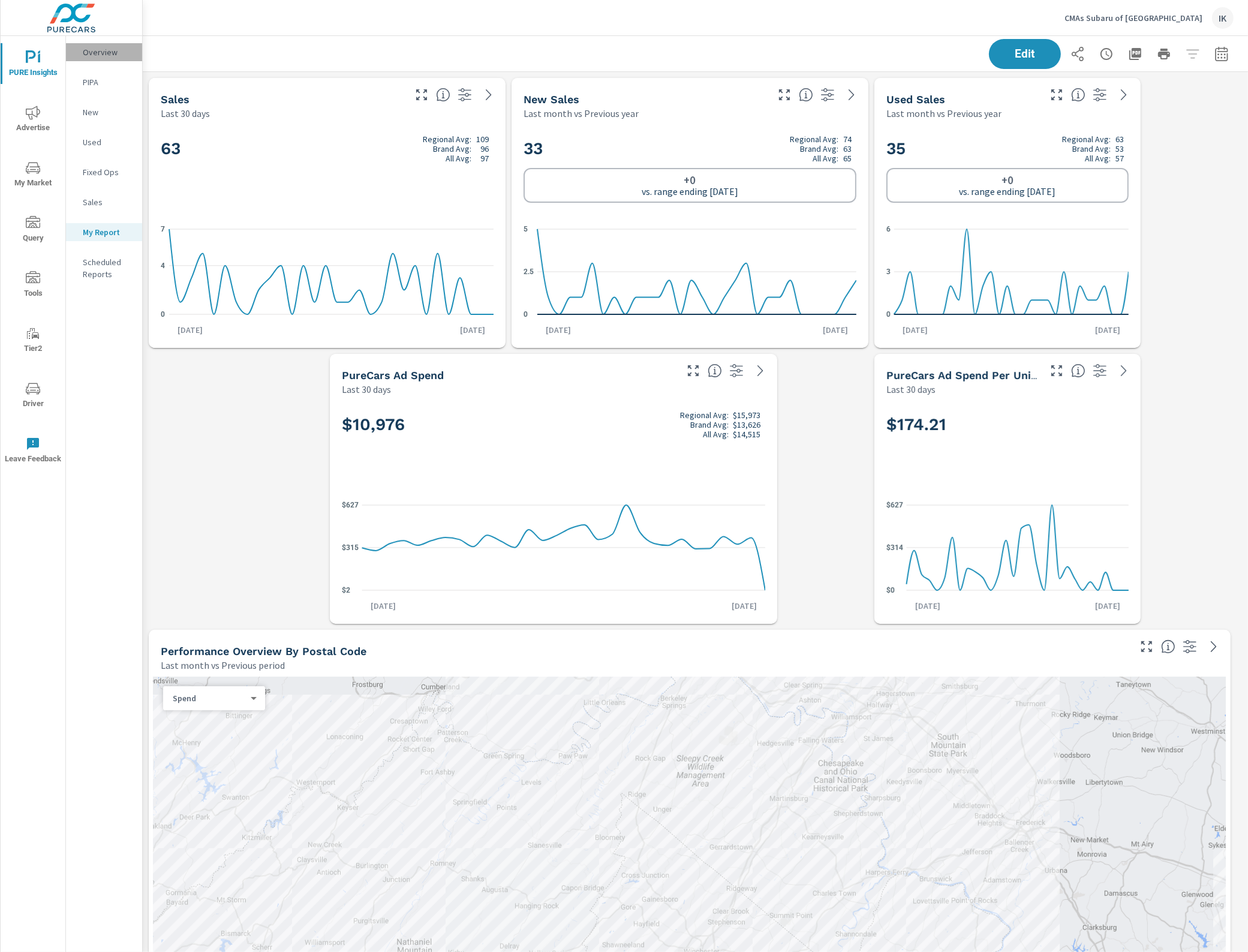
click at [110, 50] on p "Overview" at bounding box center [107, 52] width 50 height 12
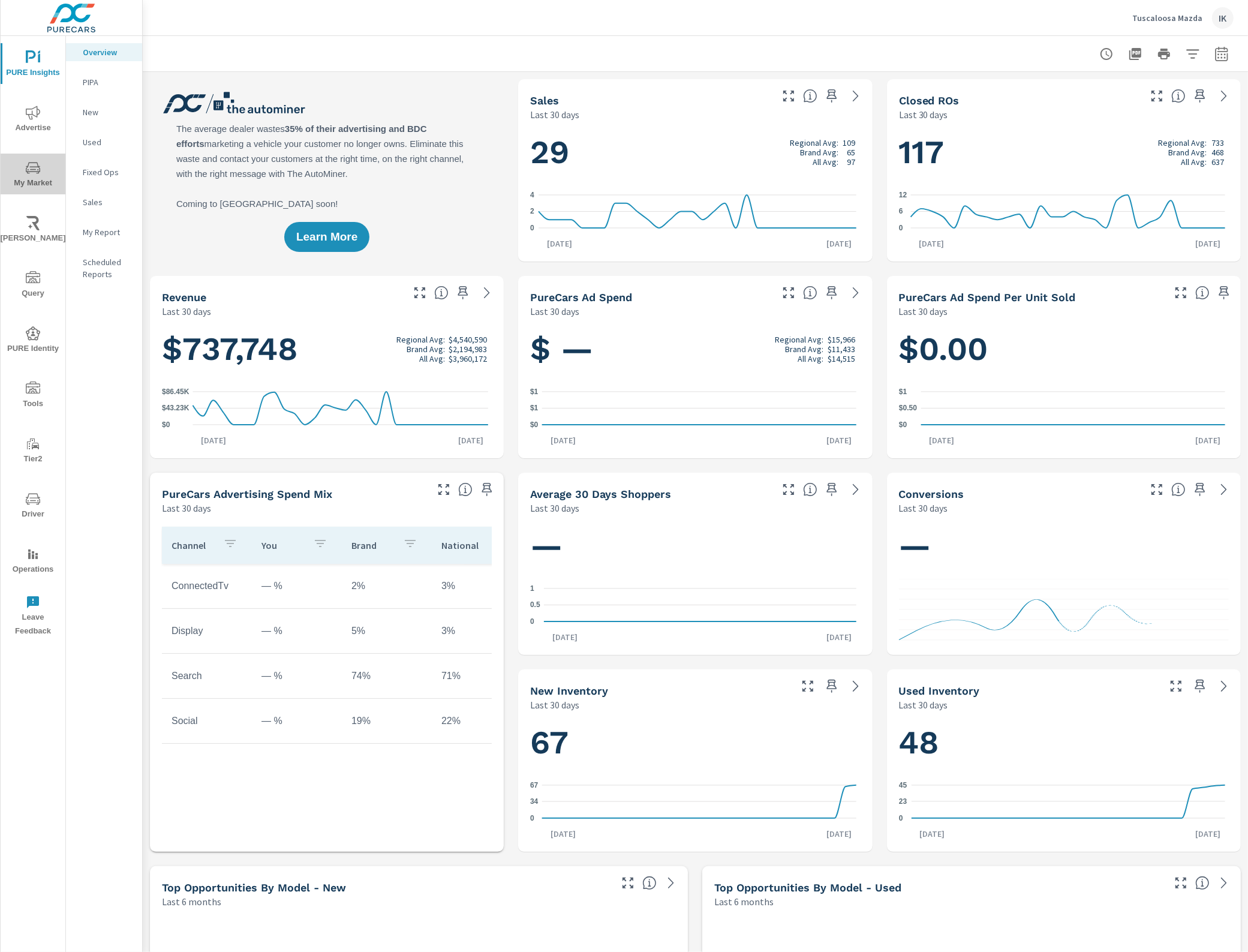
click at [30, 163] on icon "nav menu" at bounding box center [32, 168] width 14 height 14
